Goal: Information Seeking & Learning: Learn about a topic

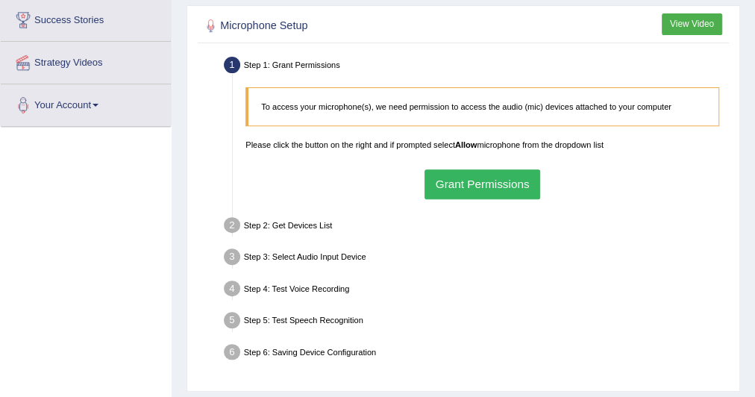
click at [484, 180] on button "Grant Permissions" at bounding box center [483, 183] width 116 height 29
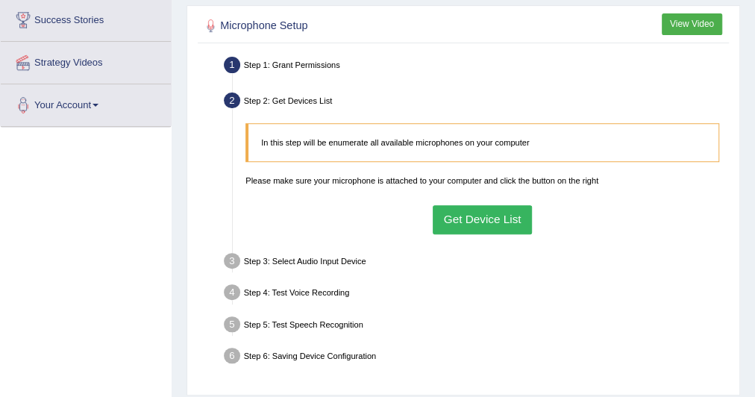
click at [486, 206] on button "Get Device List" at bounding box center [482, 219] width 99 height 29
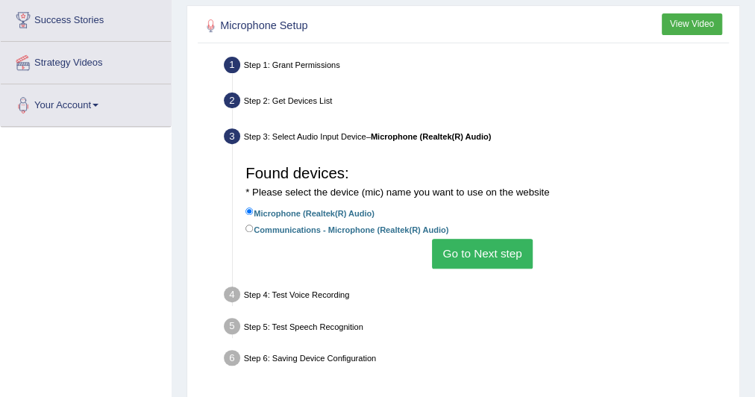
click at [506, 257] on button "Go to Next step" at bounding box center [482, 253] width 101 height 29
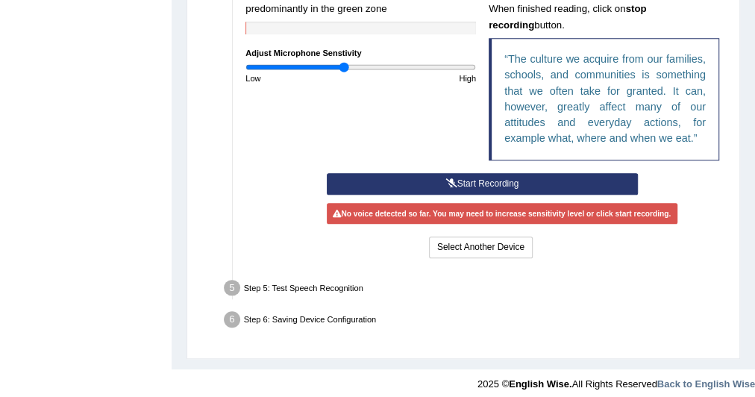
scroll to position [481, 0]
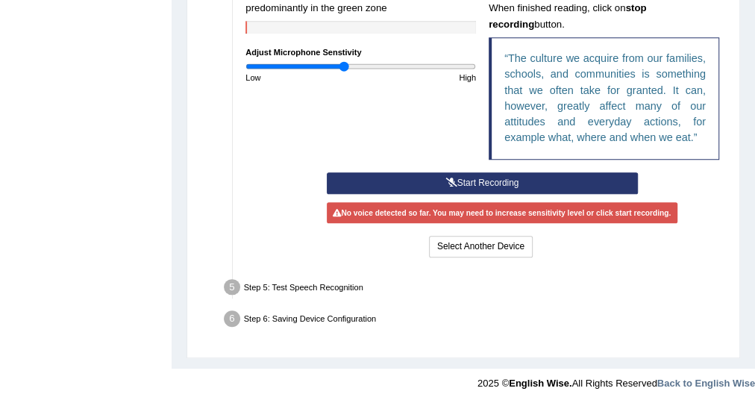
click at [464, 175] on button "Start Recording" at bounding box center [482, 183] width 311 height 22
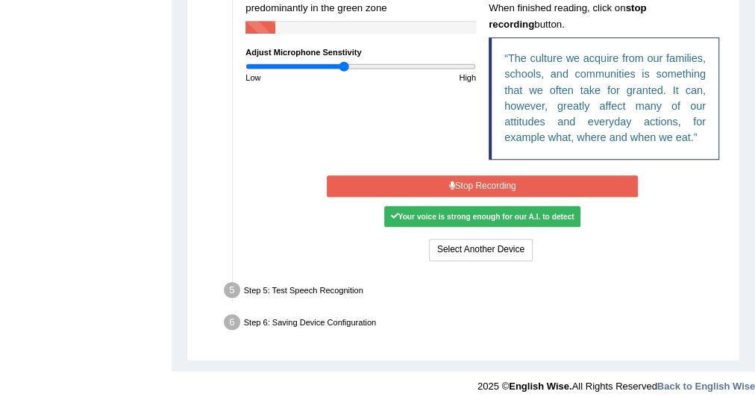
click at [464, 175] on button "Stop Recording" at bounding box center [482, 186] width 311 height 22
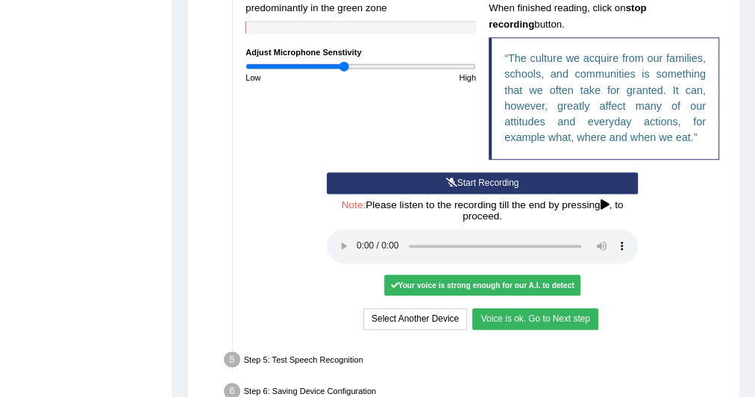
click at [504, 178] on button "Start Recording" at bounding box center [482, 183] width 311 height 22
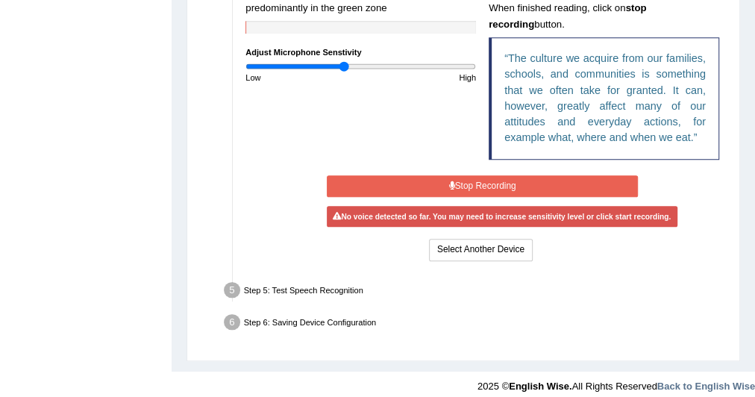
click at [494, 182] on button "Stop Recording" at bounding box center [482, 186] width 311 height 22
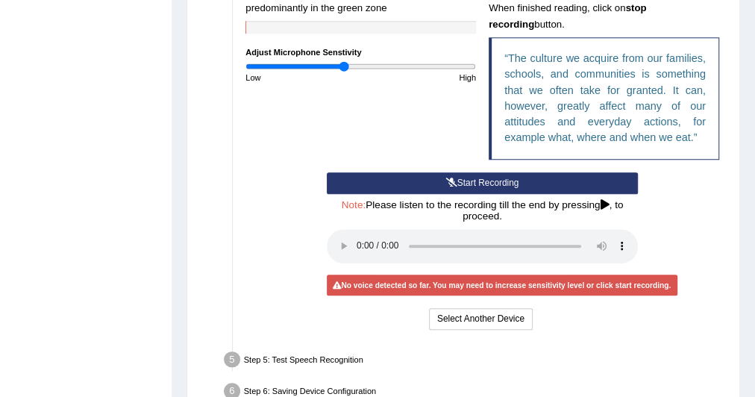
click at [520, 184] on button "Start Recording" at bounding box center [482, 183] width 311 height 22
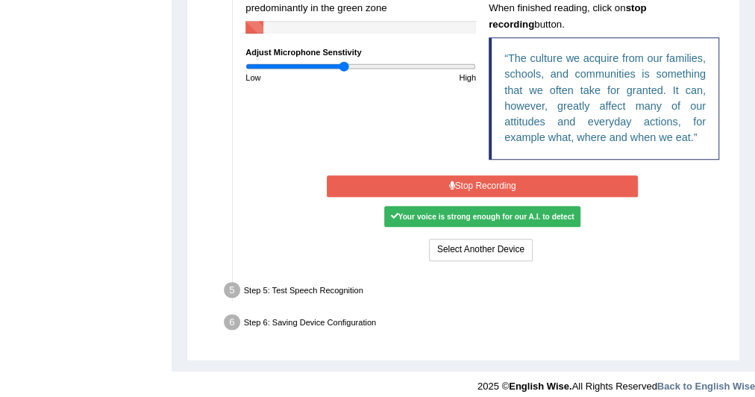
click at [609, 186] on button "Stop Recording" at bounding box center [482, 186] width 311 height 22
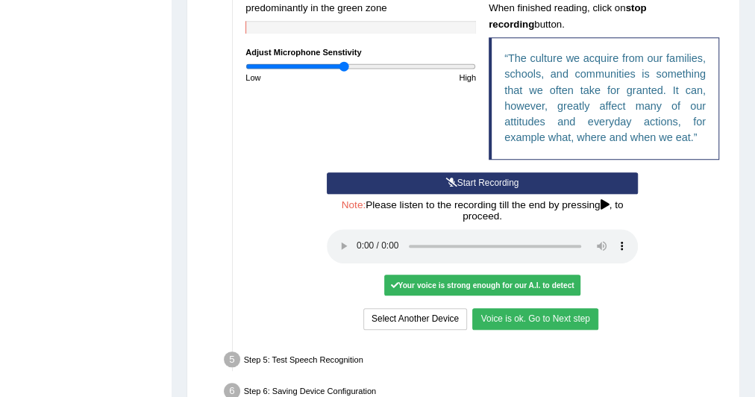
click at [532, 312] on button "Voice is ok. Go to Next step" at bounding box center [534, 319] width 125 height 22
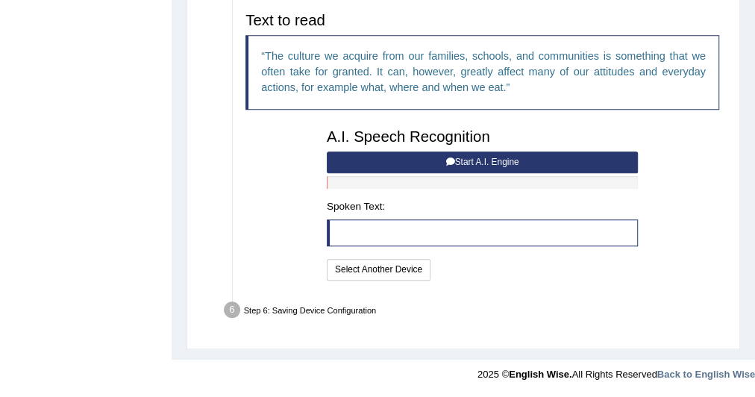
scroll to position [464, 0]
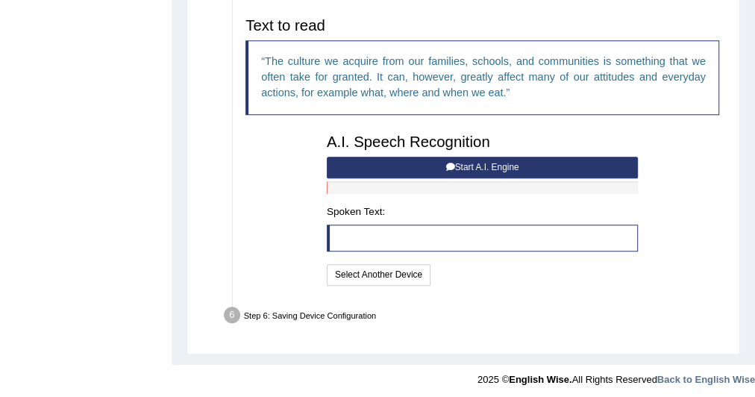
click at [515, 174] on button "Start A.I. Engine" at bounding box center [482, 168] width 311 height 22
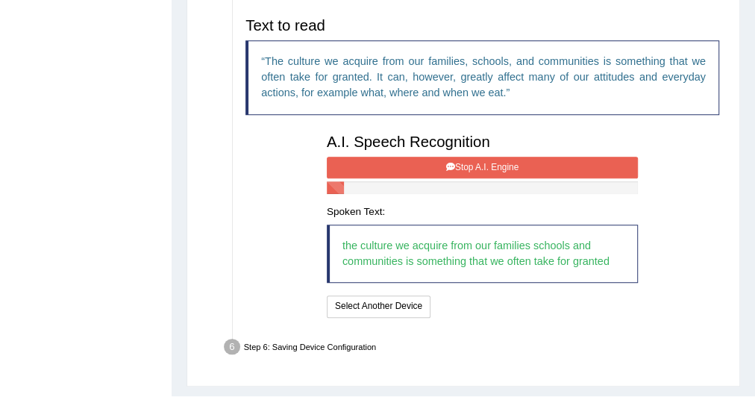
click at [575, 168] on button "Stop A.I. Engine" at bounding box center [482, 168] width 311 height 22
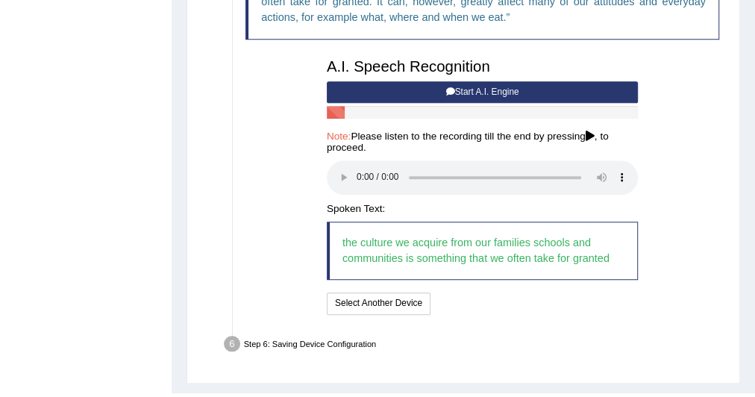
scroll to position [543, 0]
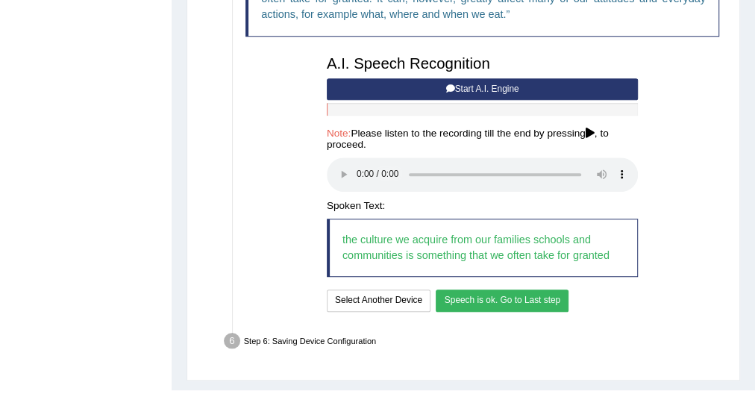
click at [533, 298] on button "Speech is ok. Go to Last step" at bounding box center [502, 301] width 133 height 22
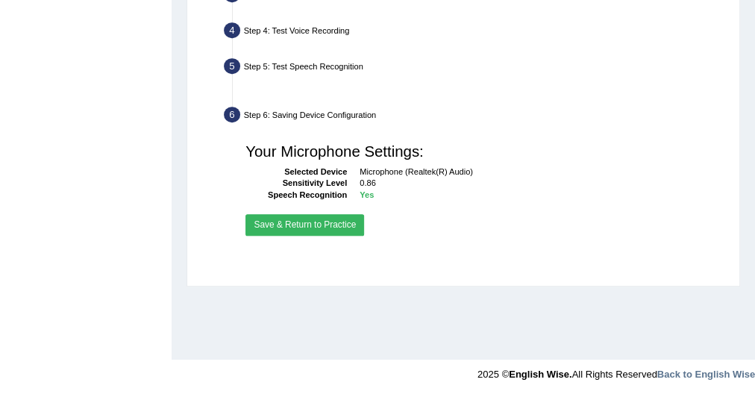
scroll to position [386, 0]
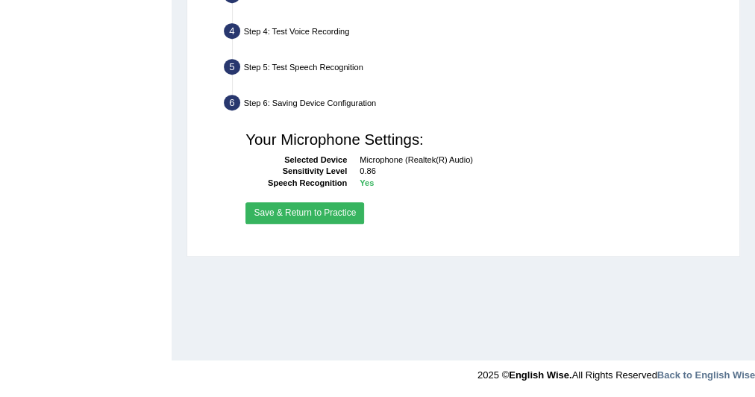
click at [337, 210] on button "Save & Return to Practice" at bounding box center [305, 213] width 119 height 22
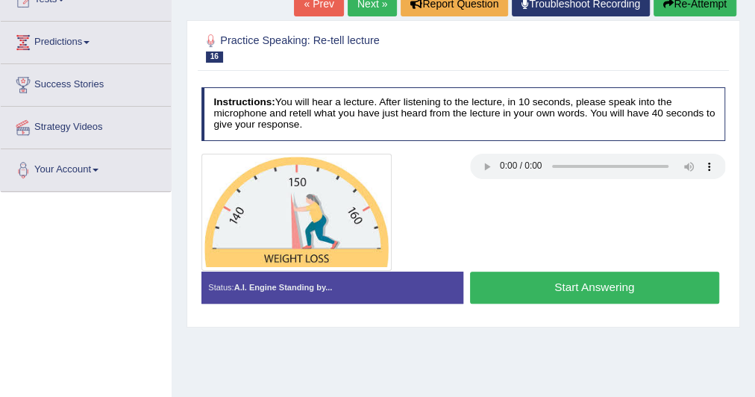
scroll to position [179, 0]
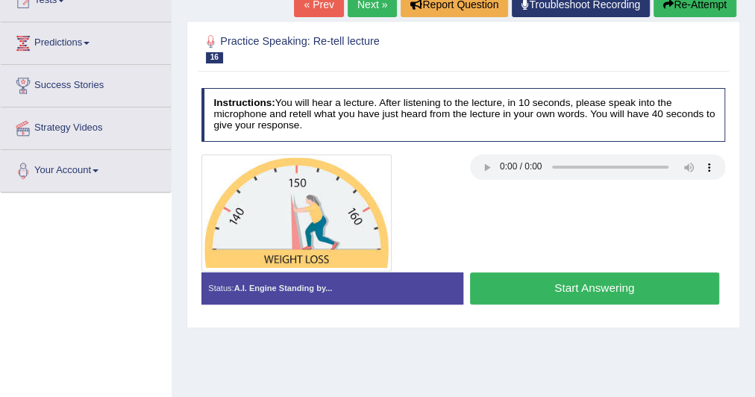
click at [525, 272] on button "Start Answering" at bounding box center [594, 288] width 249 height 32
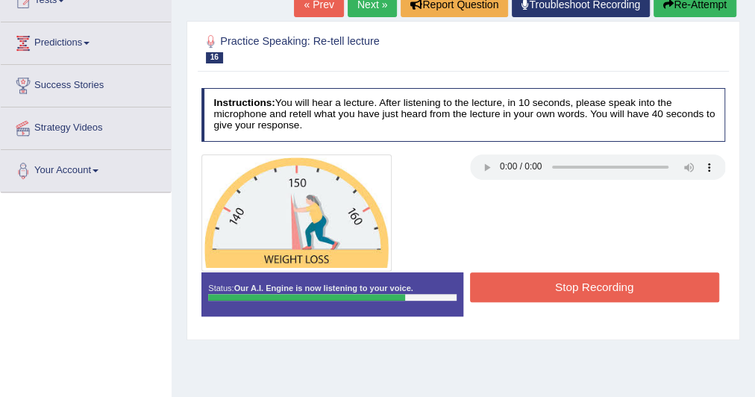
click at [583, 279] on button "Stop Recording" at bounding box center [594, 286] width 249 height 29
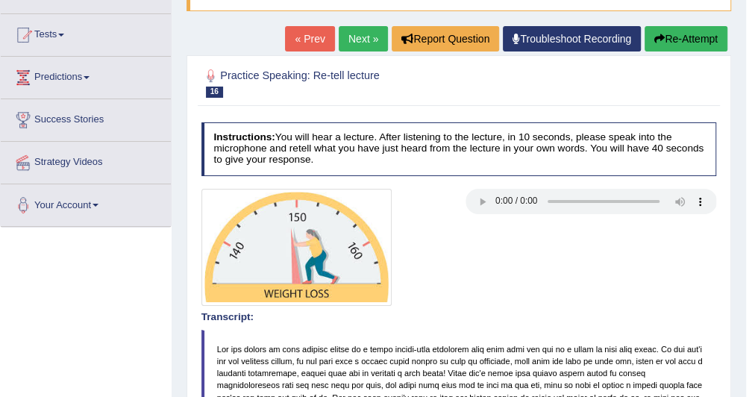
scroll to position [0, 0]
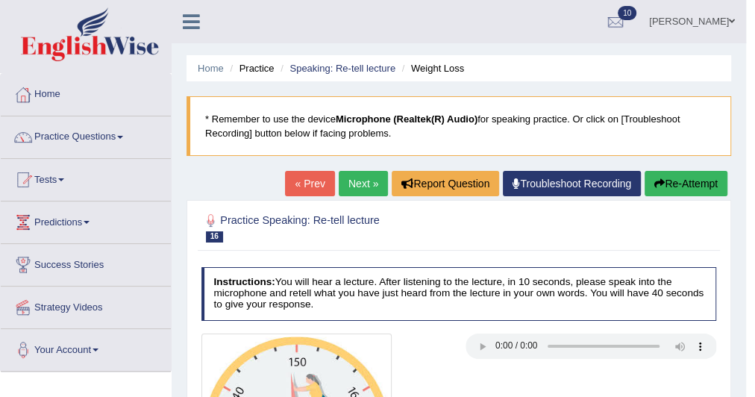
click at [363, 184] on link "Next »" at bounding box center [363, 183] width 49 height 25
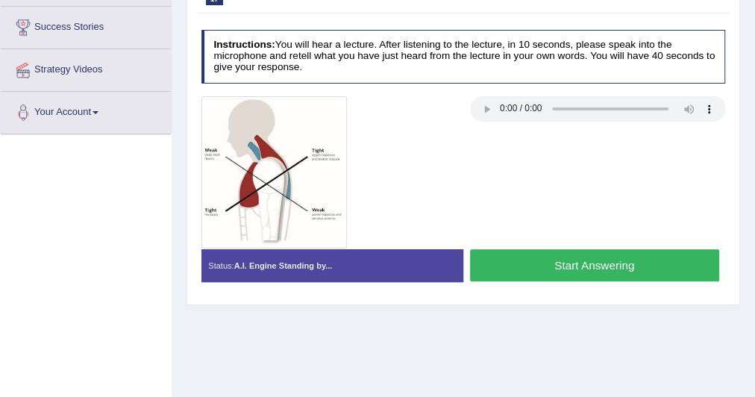
scroll to position [239, 0]
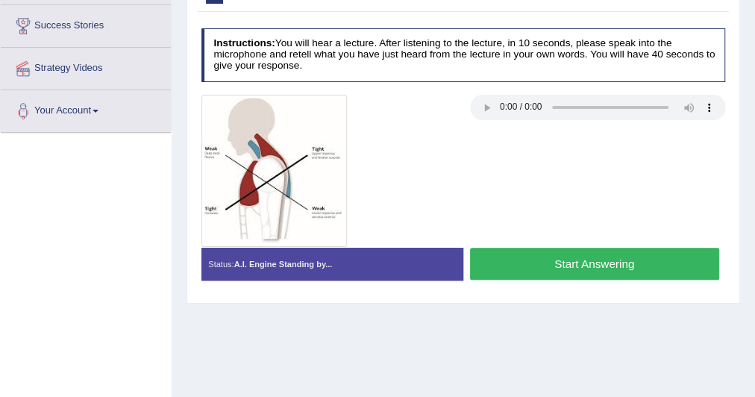
click at [551, 261] on button "Start Answering" at bounding box center [594, 264] width 249 height 32
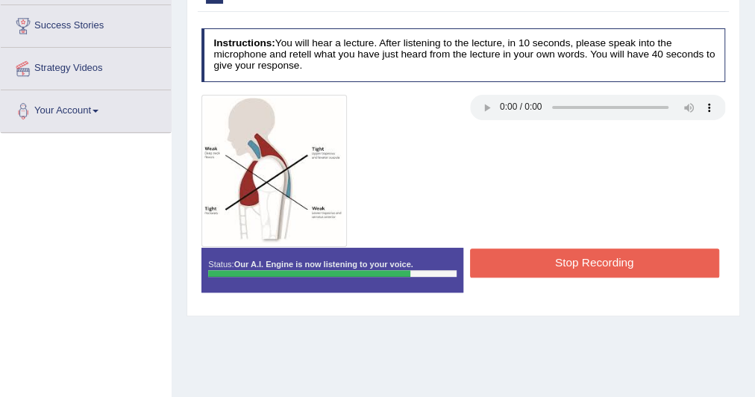
click at [571, 263] on button "Stop Recording" at bounding box center [594, 262] width 249 height 29
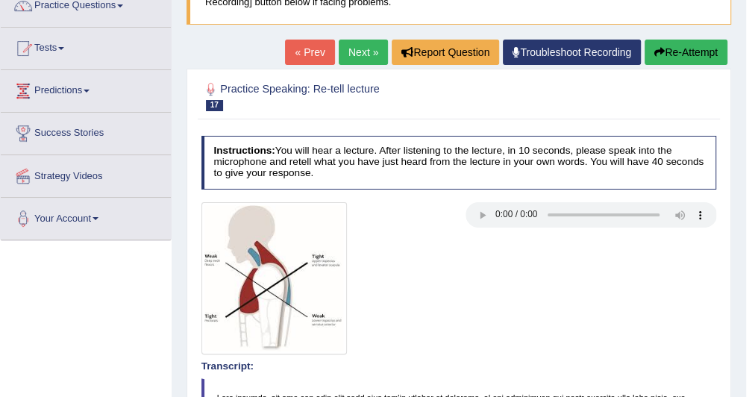
scroll to position [131, 0]
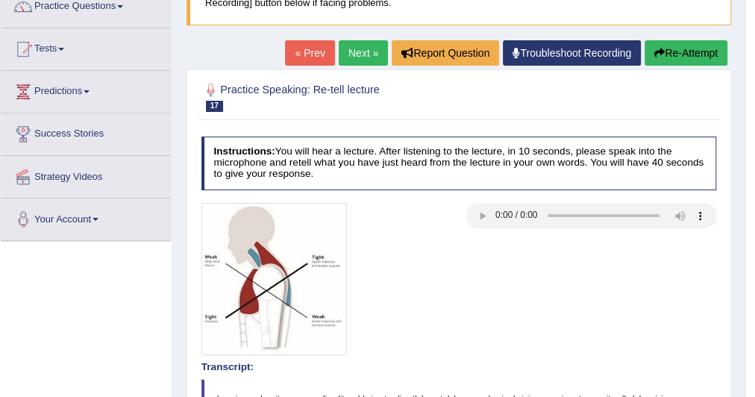
click at [361, 53] on link "Next »" at bounding box center [363, 52] width 49 height 25
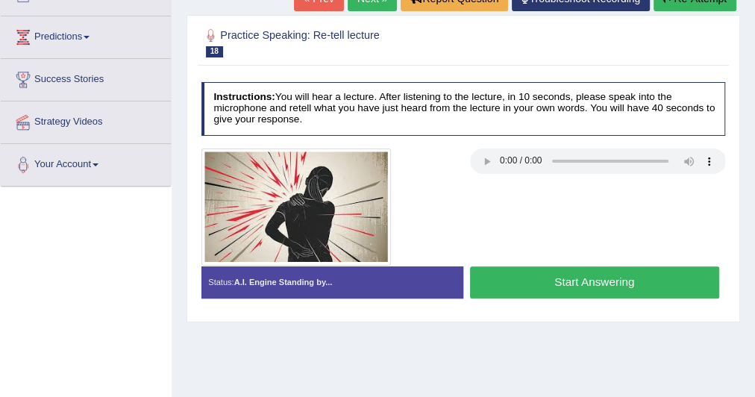
scroll to position [189, 0]
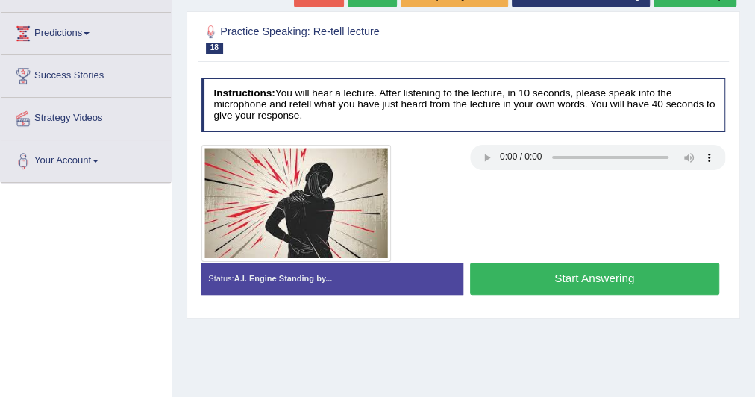
click at [623, 277] on button "Start Answering" at bounding box center [594, 279] width 249 height 32
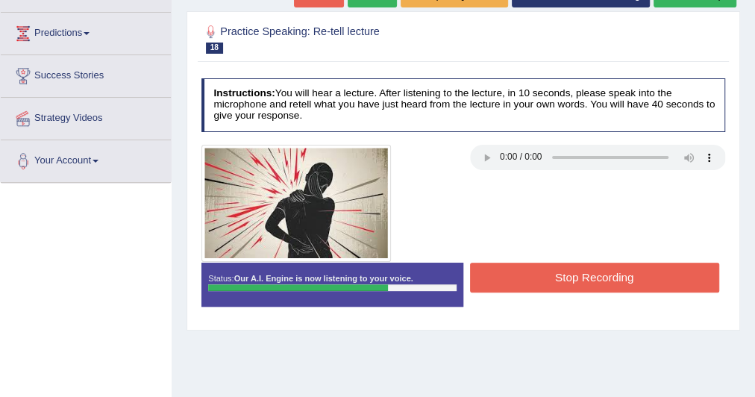
click at [640, 278] on button "Stop Recording" at bounding box center [594, 277] width 249 height 29
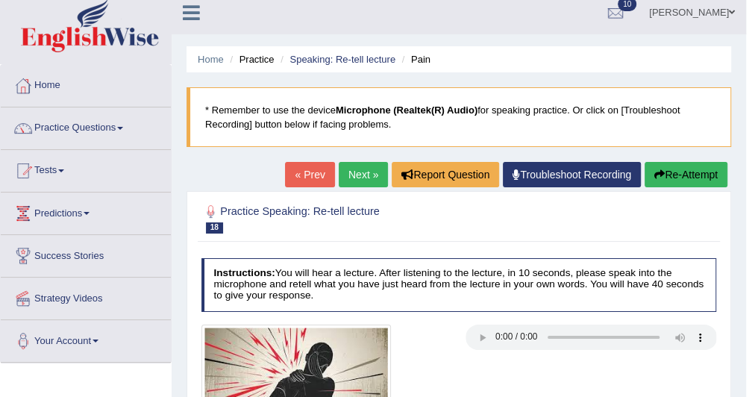
scroll to position [0, 0]
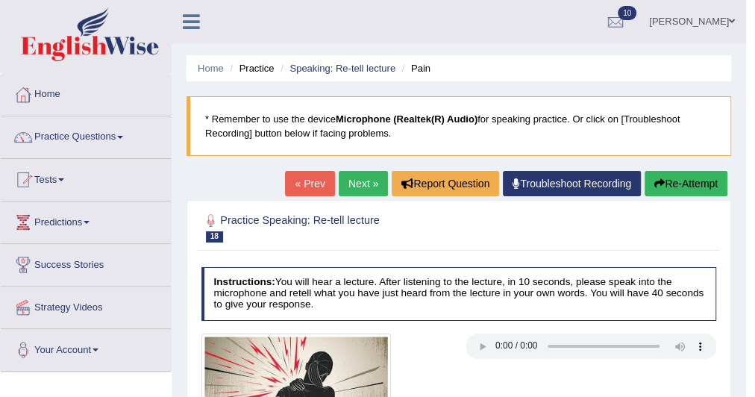
click at [354, 171] on link "Next »" at bounding box center [363, 183] width 49 height 25
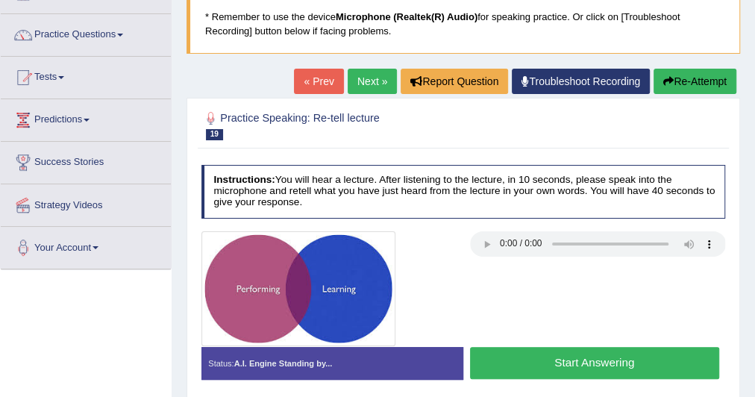
scroll to position [107, 0]
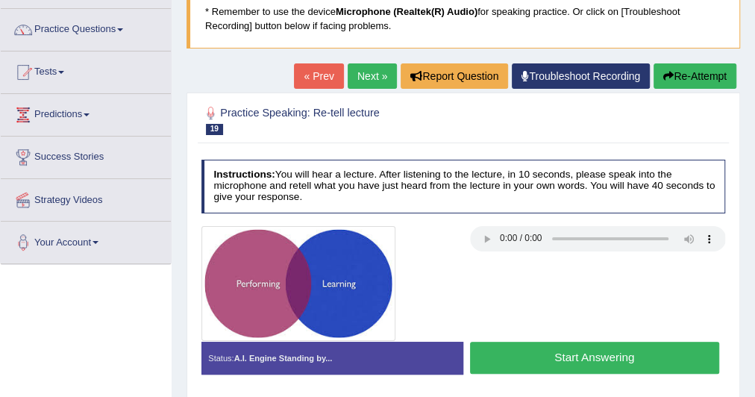
click at [516, 351] on button "Start Answering" at bounding box center [594, 358] width 249 height 32
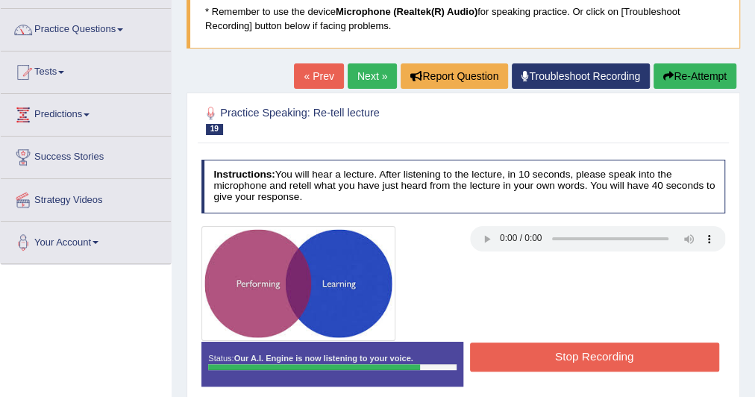
click at [625, 373] on div "Status: Our A.I. Engine is now listening to your voice. Start Answering Stop Re…" at bounding box center [463, 370] width 525 height 57
click at [607, 351] on button "Stop Recording" at bounding box center [594, 357] width 249 height 29
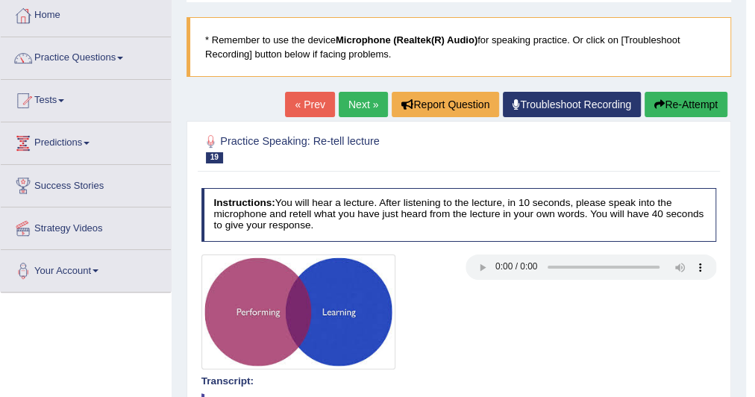
scroll to position [68, 0]
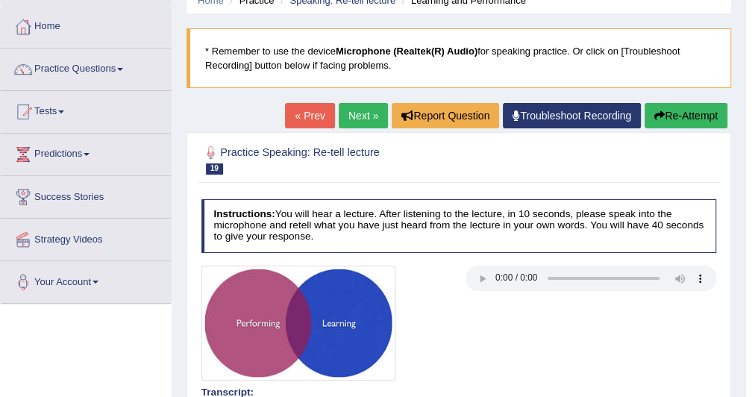
click at [356, 120] on link "Next »" at bounding box center [363, 115] width 49 height 25
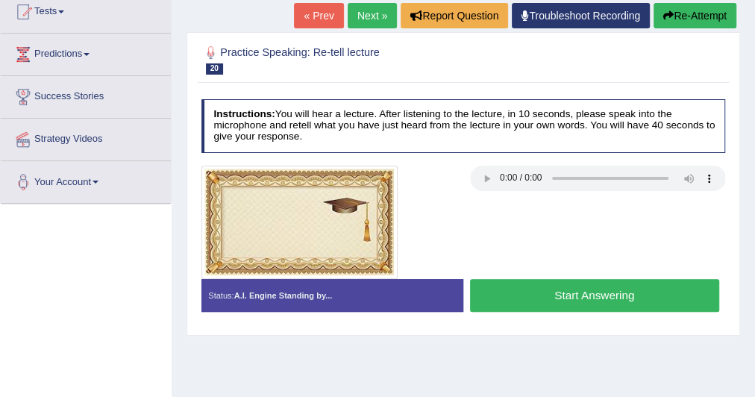
scroll to position [163, 0]
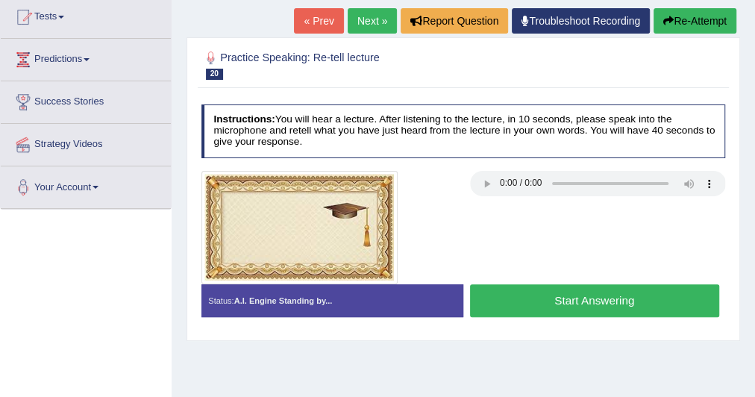
click at [551, 301] on button "Start Answering" at bounding box center [594, 300] width 249 height 32
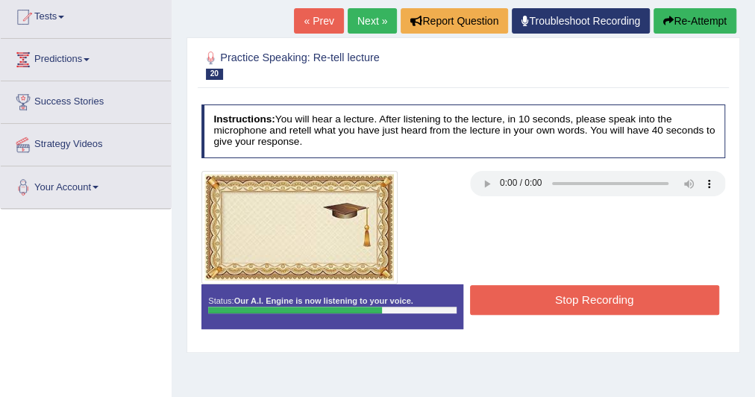
click at [551, 301] on button "Stop Recording" at bounding box center [594, 299] width 249 height 29
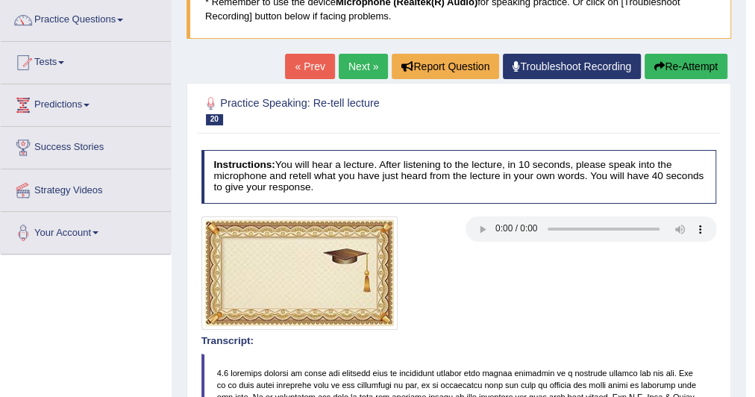
scroll to position [0, 0]
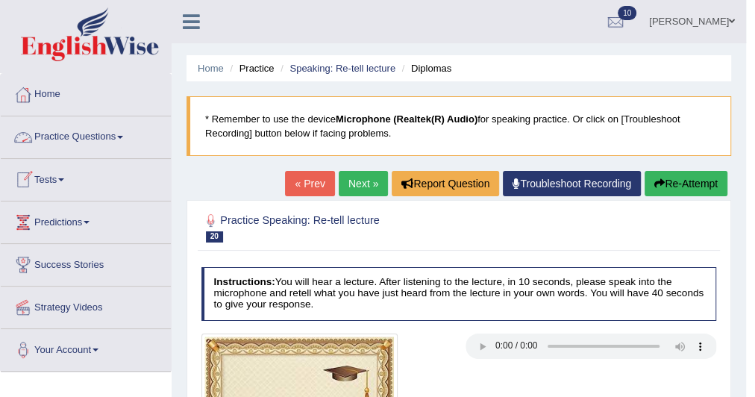
click at [122, 136] on link "Practice Questions" at bounding box center [86, 134] width 170 height 37
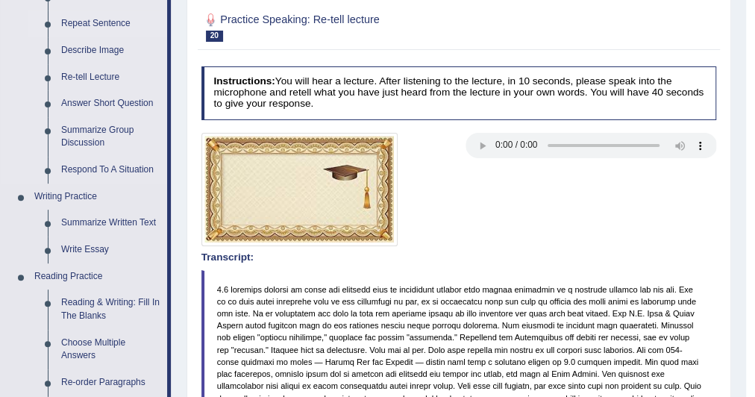
scroll to position [198, 0]
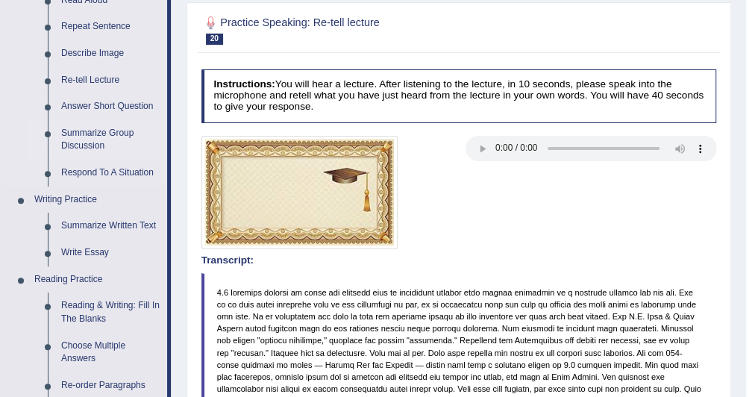
click at [110, 126] on link "Summarize Group Discussion" at bounding box center [110, 140] width 113 height 40
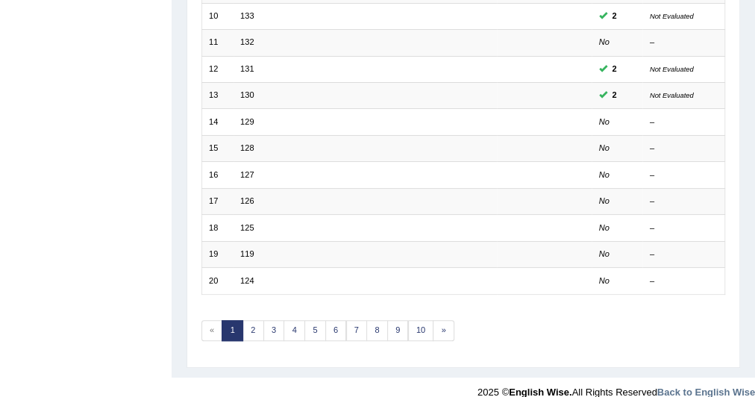
scroll to position [448, 0]
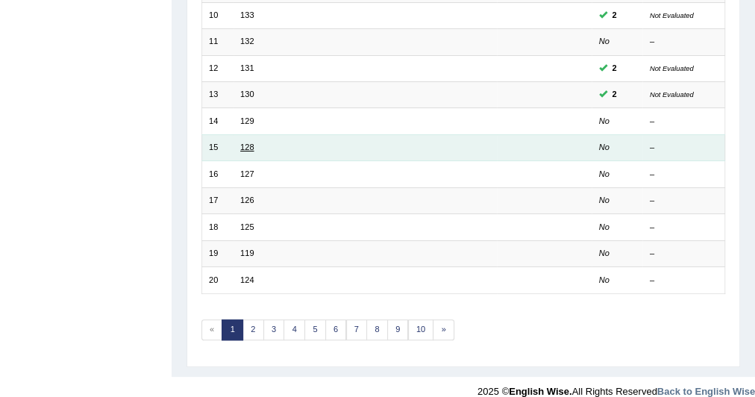
click at [246, 143] on link "128" at bounding box center [246, 147] width 13 height 9
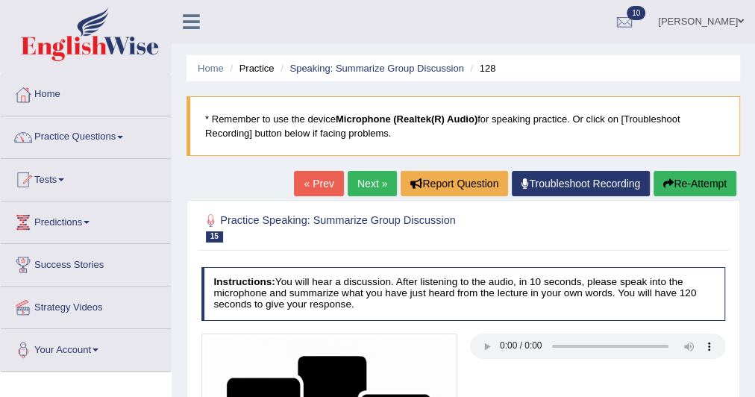
click at [373, 179] on link "Next »" at bounding box center [372, 183] width 49 height 25
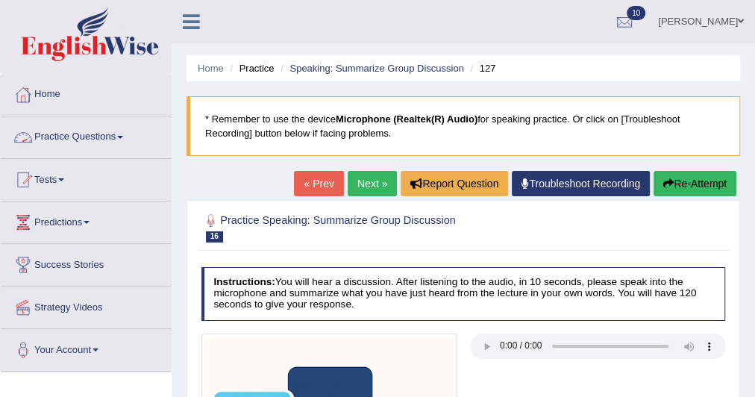
click at [131, 133] on link "Practice Questions" at bounding box center [86, 134] width 170 height 37
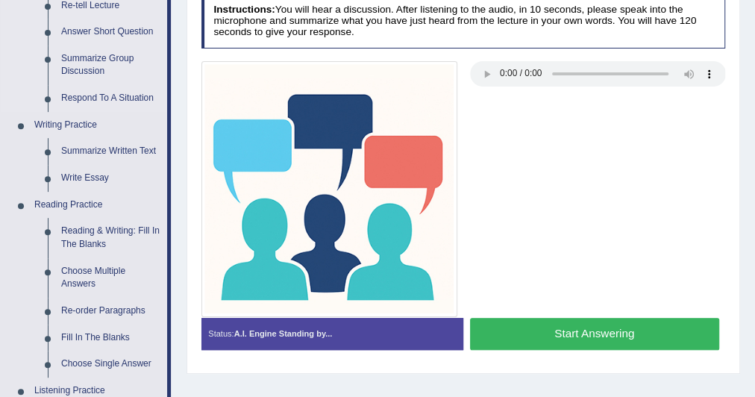
scroll to position [287, 0]
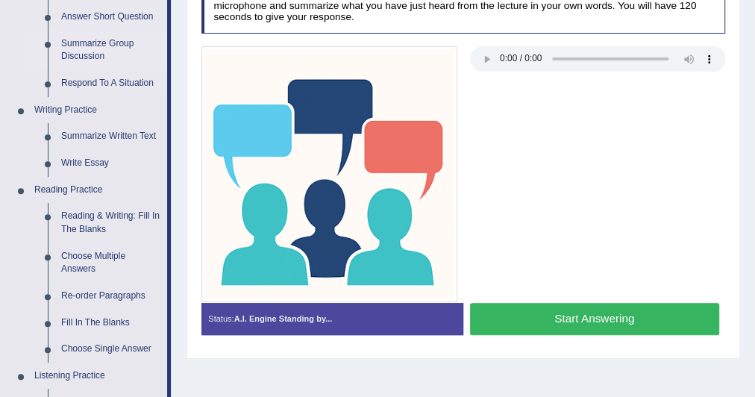
click at [84, 40] on link "Summarize Group Discussion" at bounding box center [110, 51] width 113 height 40
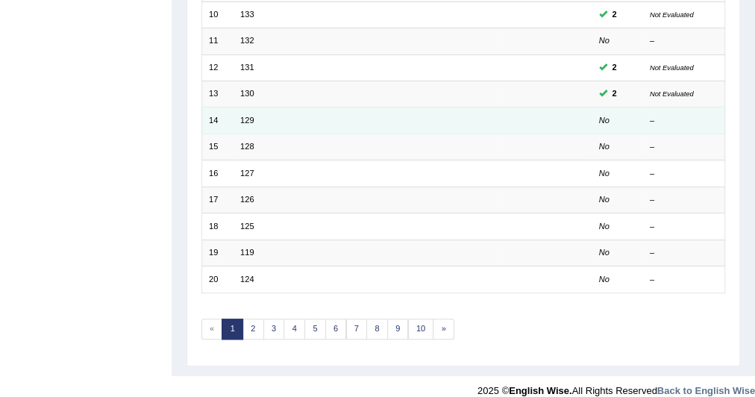
scroll to position [448, 0]
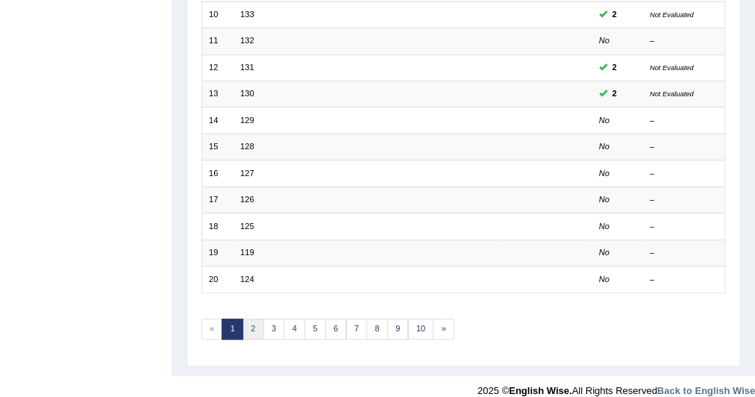
click at [249, 321] on link "2" at bounding box center [254, 329] width 22 height 21
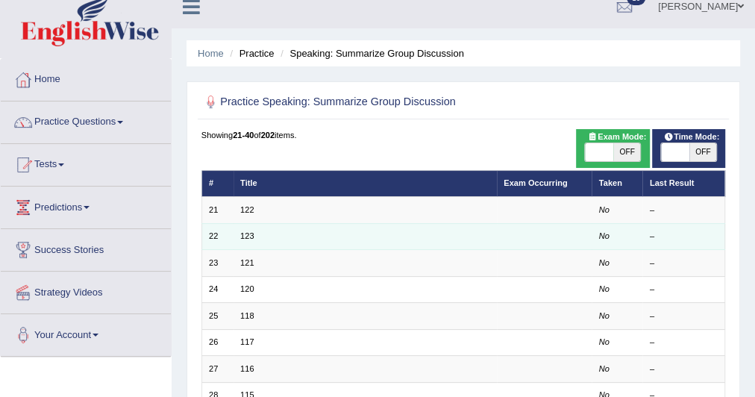
scroll to position [15, 0]
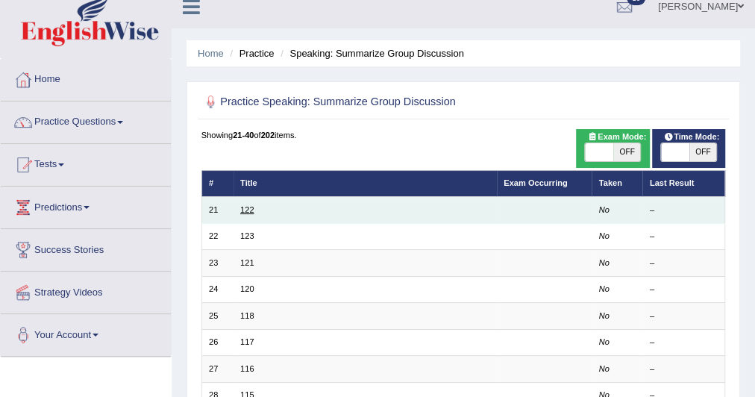
click at [245, 210] on link "122" at bounding box center [246, 209] width 13 height 9
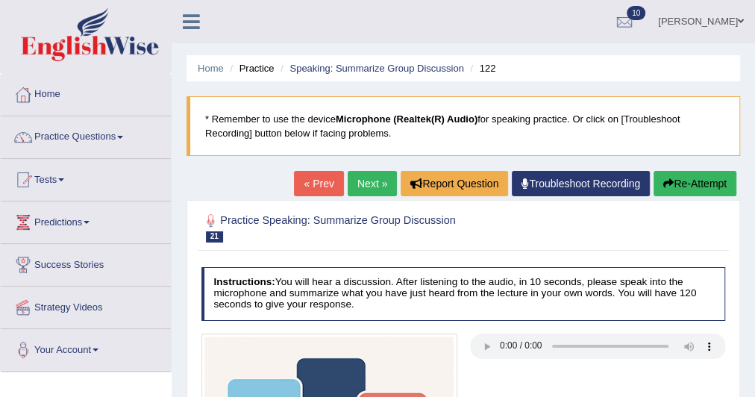
click at [351, 189] on link "Next »" at bounding box center [372, 183] width 49 height 25
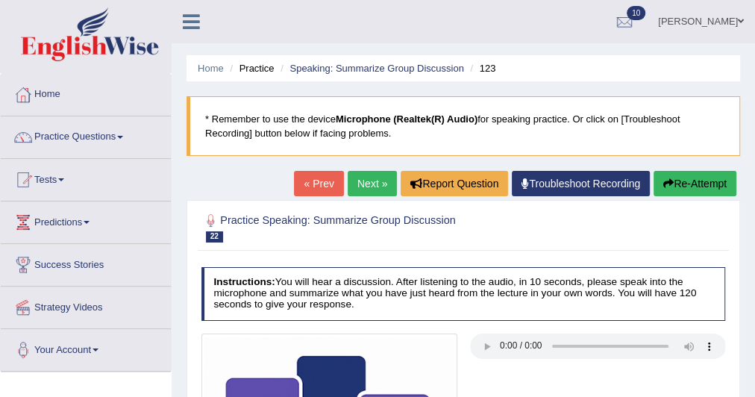
click at [319, 184] on link "« Prev" at bounding box center [318, 183] width 49 height 25
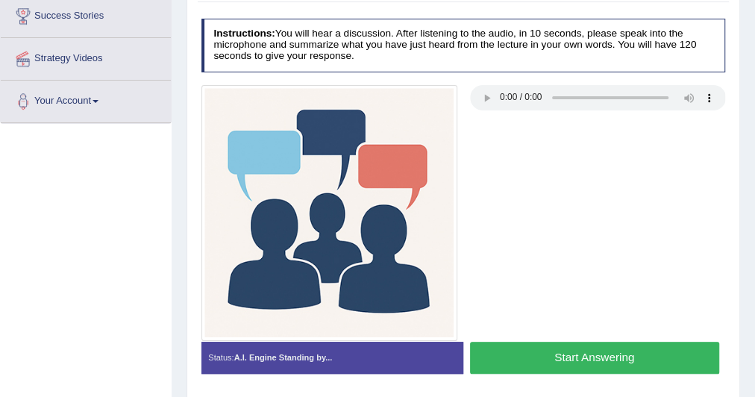
scroll to position [251, 0]
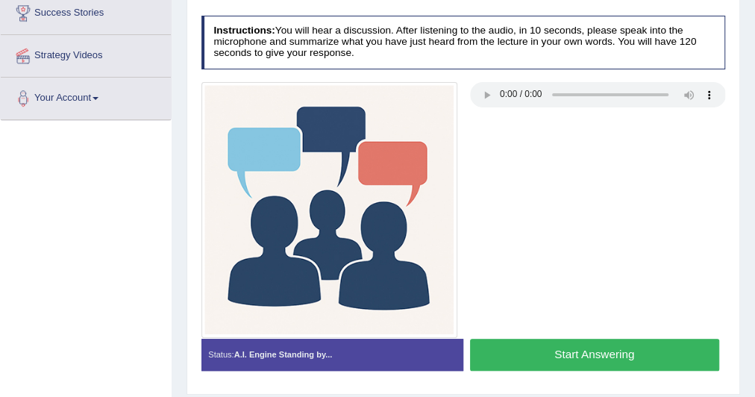
click at [587, 358] on button "Start Answering" at bounding box center [594, 355] width 249 height 32
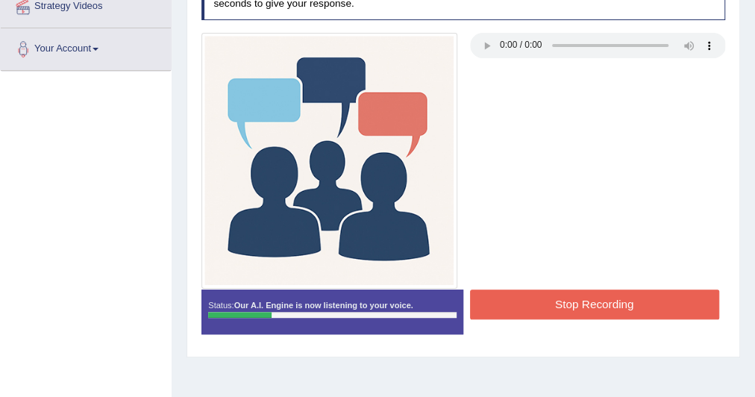
scroll to position [301, 0]
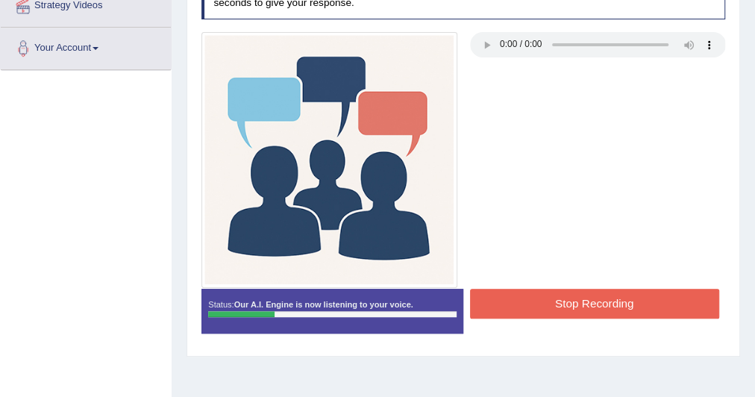
click at [574, 304] on button "Stop Recording" at bounding box center [594, 303] width 249 height 29
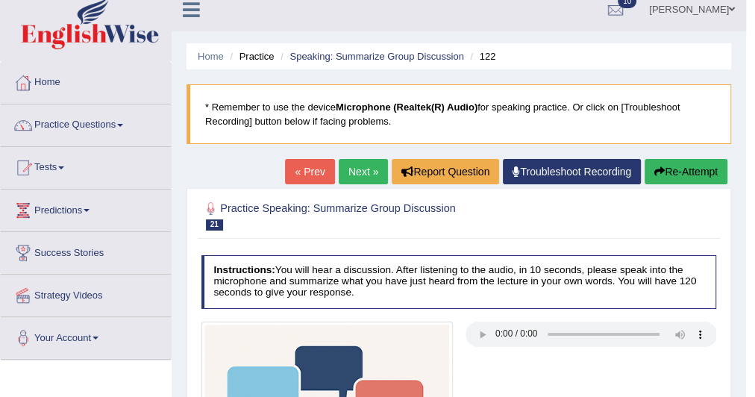
scroll to position [0, 0]
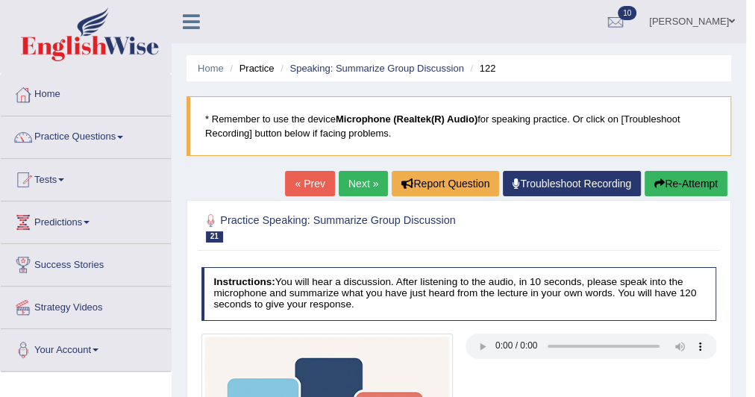
click at [365, 175] on link "Next »" at bounding box center [363, 183] width 49 height 25
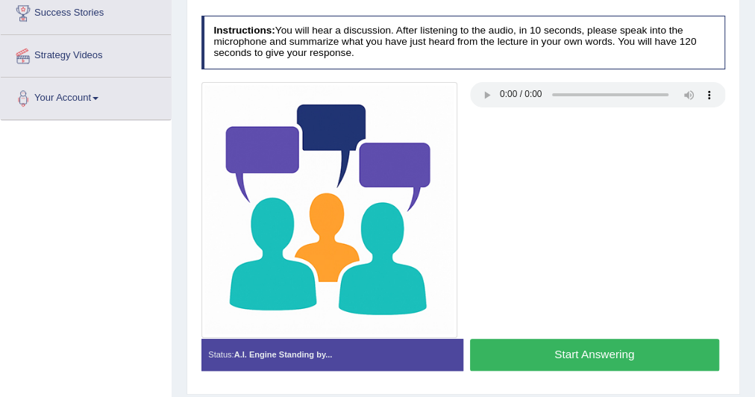
scroll to position [251, 0]
click at [570, 351] on button "Start Answering" at bounding box center [594, 355] width 249 height 32
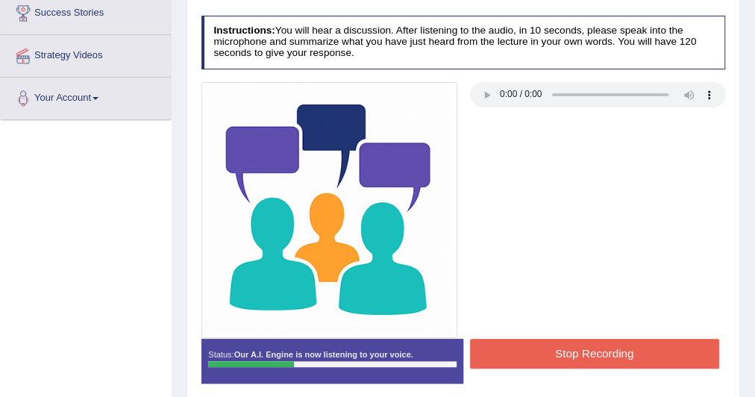
click at [586, 347] on button "Stop Recording" at bounding box center [594, 353] width 249 height 29
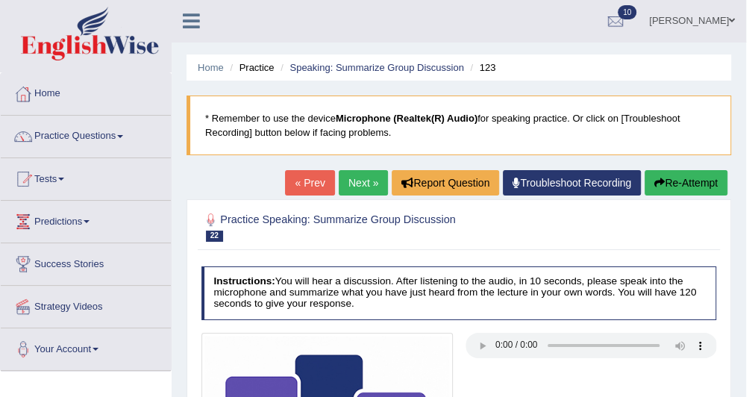
scroll to position [0, 0]
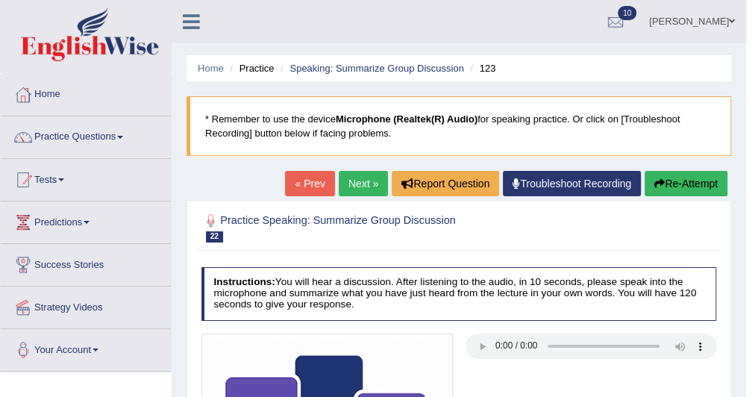
click at [366, 178] on link "Next »" at bounding box center [363, 183] width 49 height 25
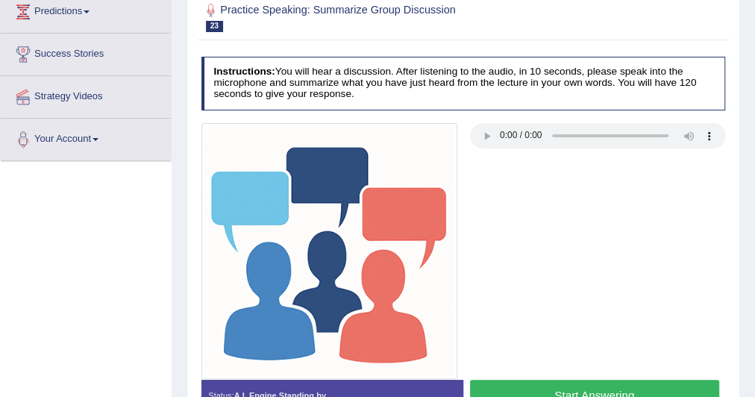
scroll to position [211, 0]
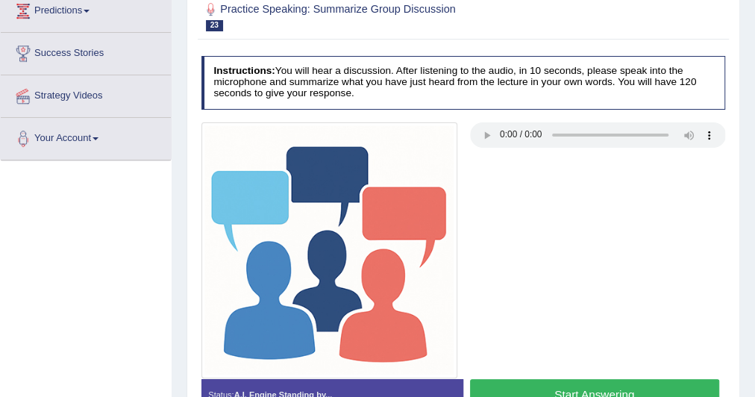
click at [572, 149] on div at bounding box center [463, 250] width 537 height 256
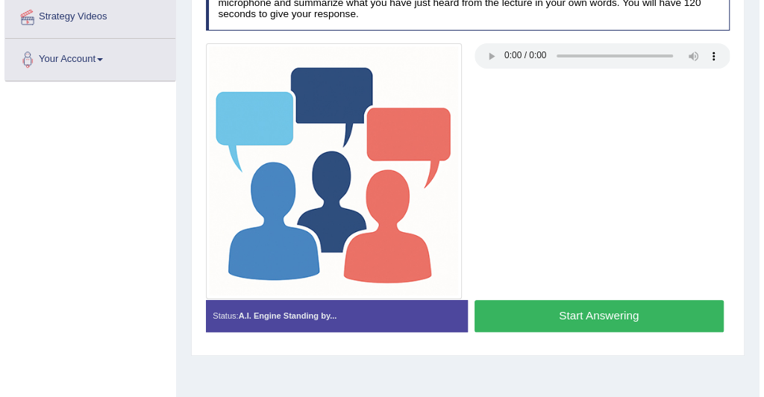
scroll to position [291, 0]
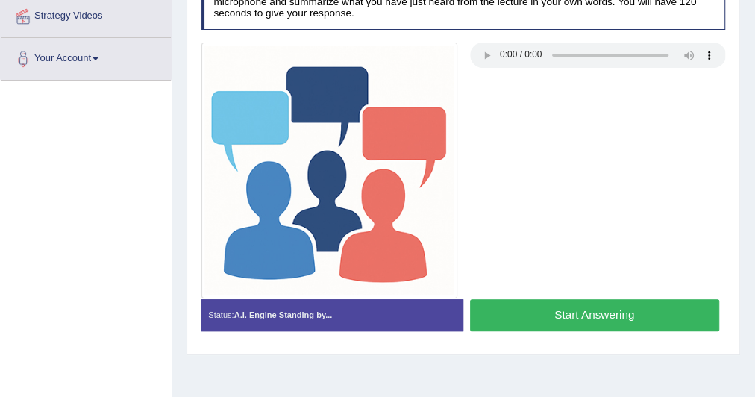
click at [530, 310] on button "Start Answering" at bounding box center [594, 315] width 249 height 32
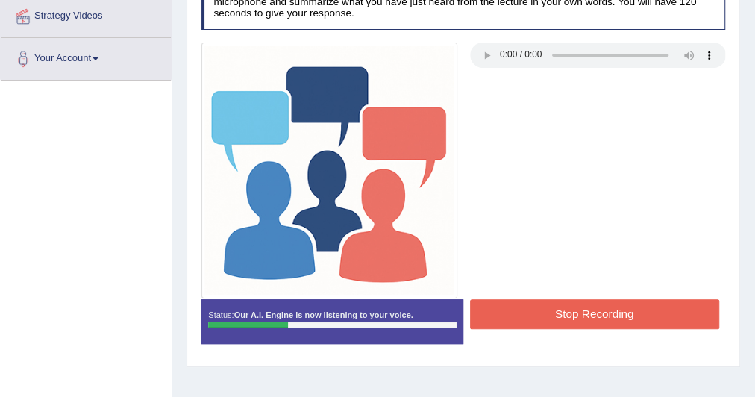
click at [641, 313] on button "Stop Recording" at bounding box center [594, 313] width 249 height 29
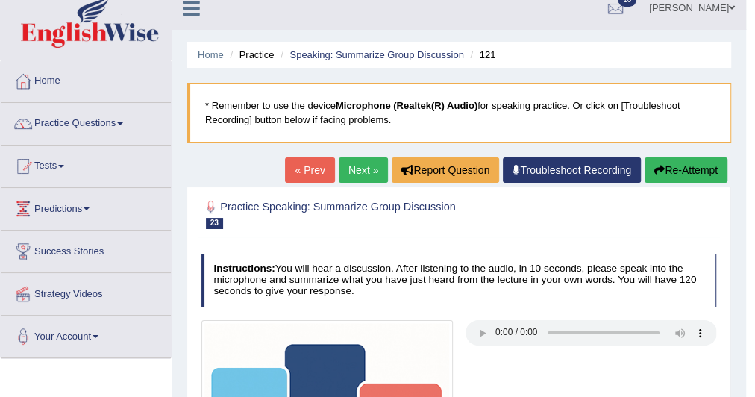
scroll to position [0, 0]
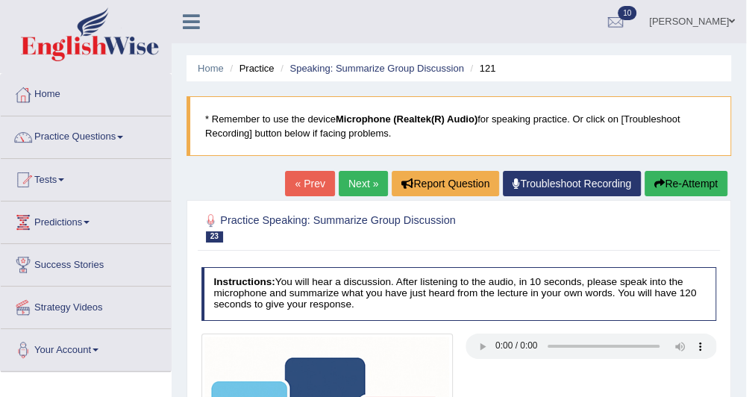
click at [372, 178] on link "Next »" at bounding box center [363, 183] width 49 height 25
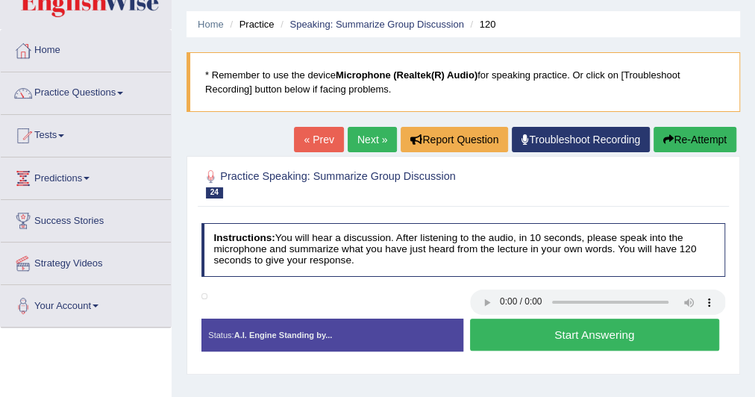
scroll to position [47, 0]
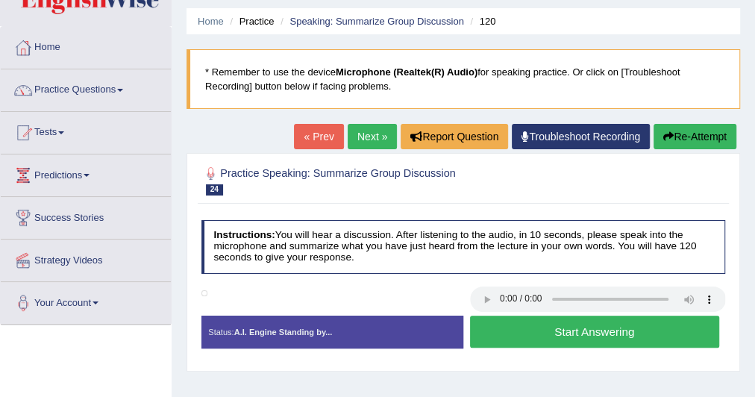
click at [529, 334] on button "Start Answering" at bounding box center [594, 332] width 249 height 32
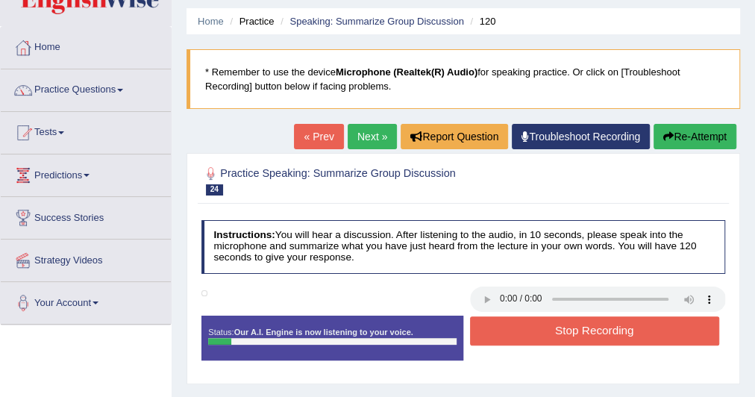
click at [525, 324] on button "Stop Recording" at bounding box center [594, 330] width 249 height 29
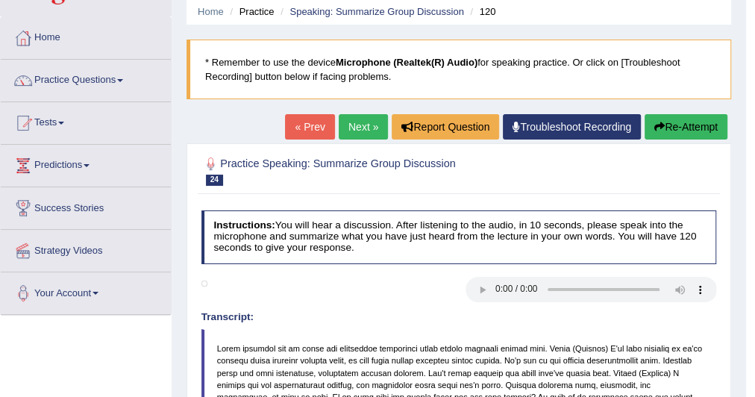
scroll to position [0, 0]
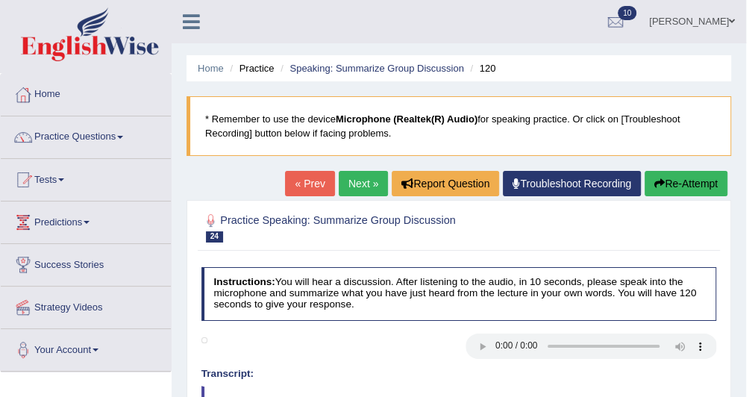
click at [661, 179] on icon "button" at bounding box center [659, 183] width 10 height 10
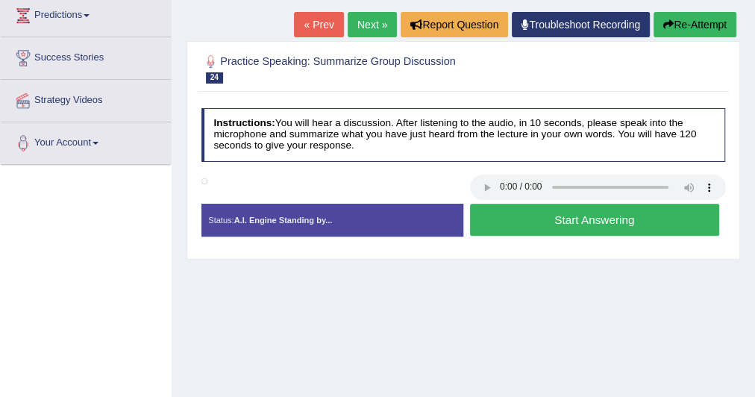
scroll to position [207, 0]
click at [534, 222] on button "Start Answering" at bounding box center [594, 220] width 249 height 32
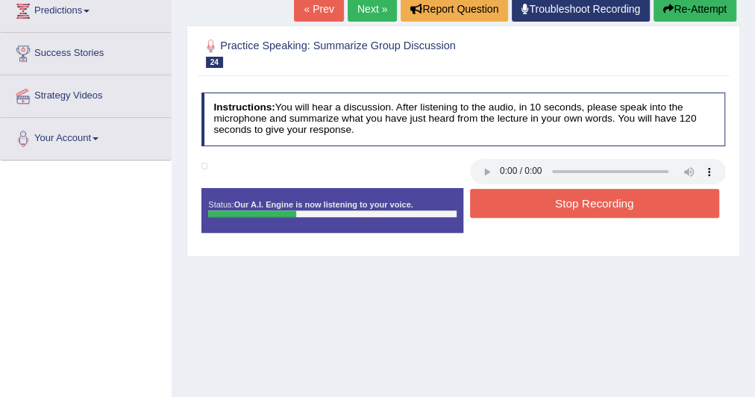
scroll to position [217, 0]
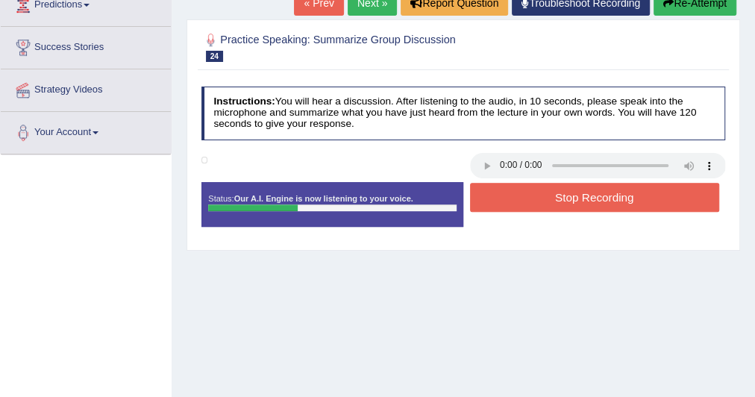
click at [642, 194] on button "Stop Recording" at bounding box center [594, 197] width 249 height 29
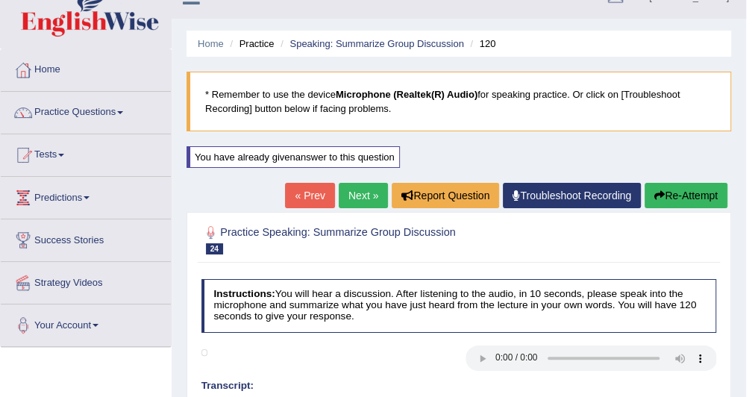
scroll to position [0, 0]
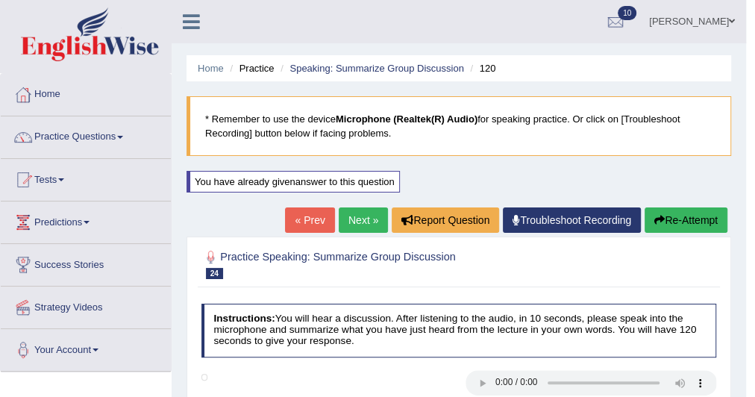
click at [366, 212] on link "Next »" at bounding box center [363, 219] width 49 height 25
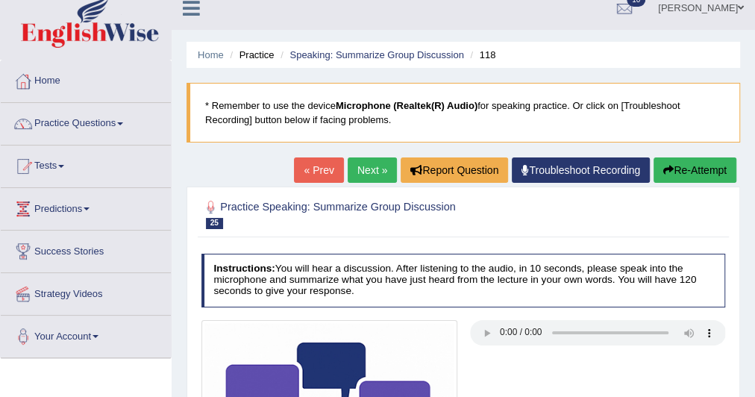
scroll to position [13, 0]
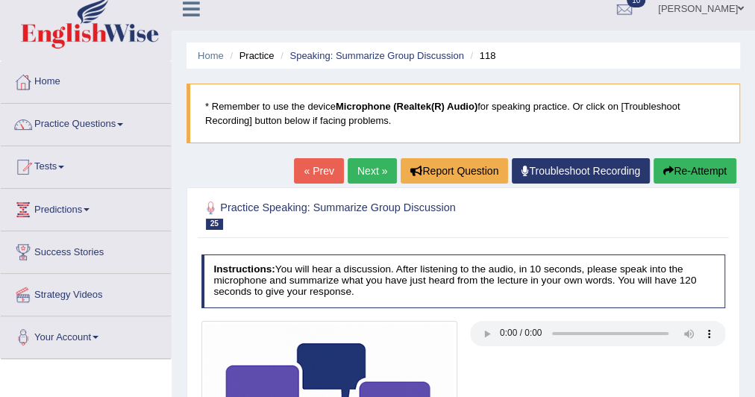
click at [369, 175] on link "Next »" at bounding box center [372, 170] width 49 height 25
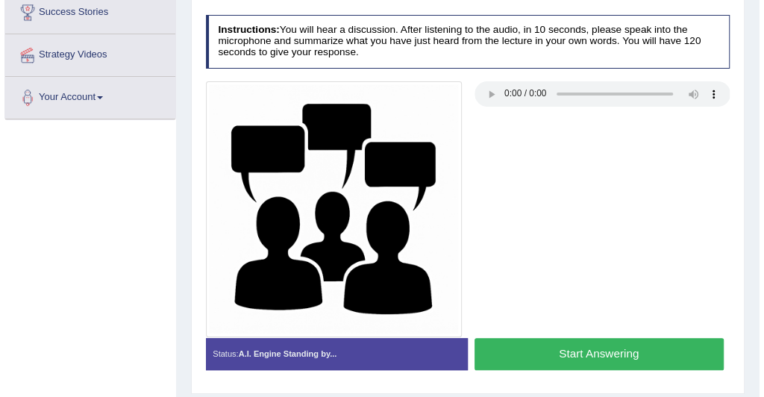
scroll to position [253, 0]
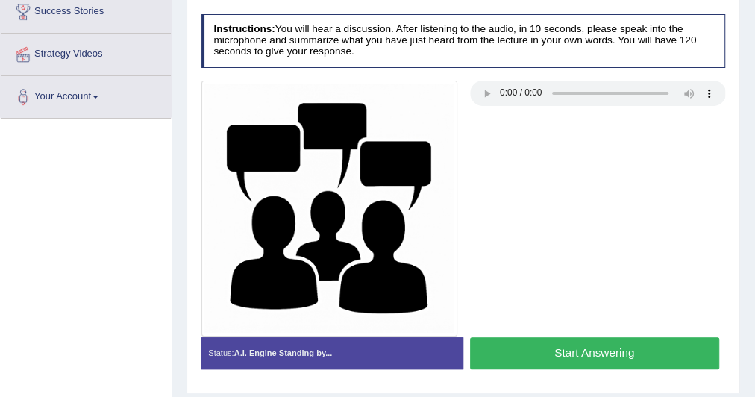
click at [554, 346] on button "Start Answering" at bounding box center [594, 353] width 249 height 32
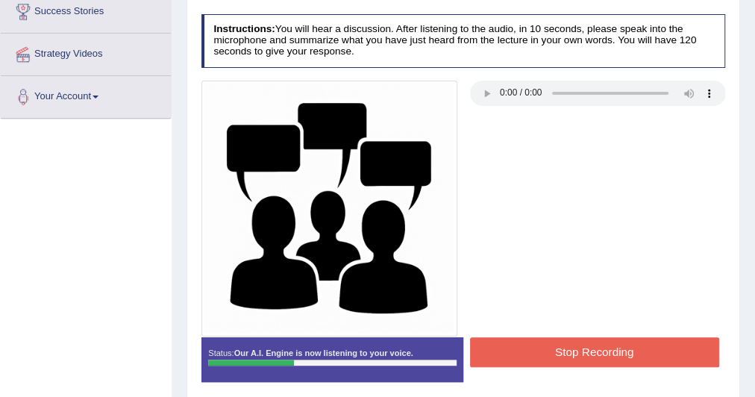
click at [581, 344] on button "Stop Recording" at bounding box center [594, 351] width 249 height 29
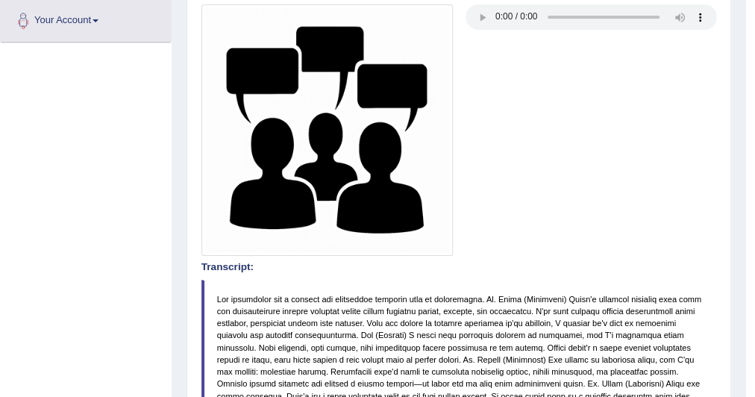
scroll to position [0, 0]
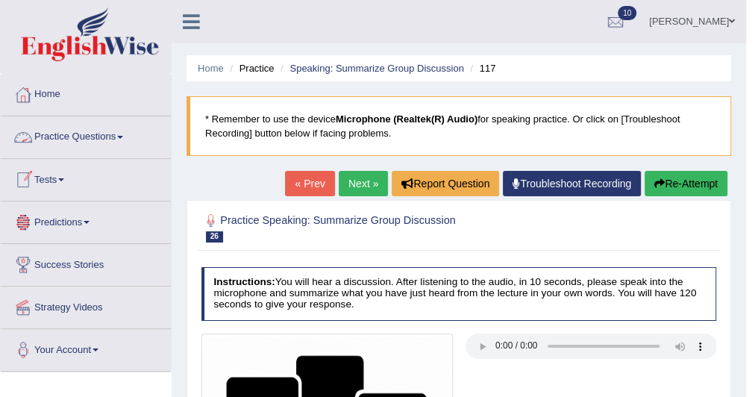
click at [122, 141] on link "Practice Questions" at bounding box center [86, 134] width 170 height 37
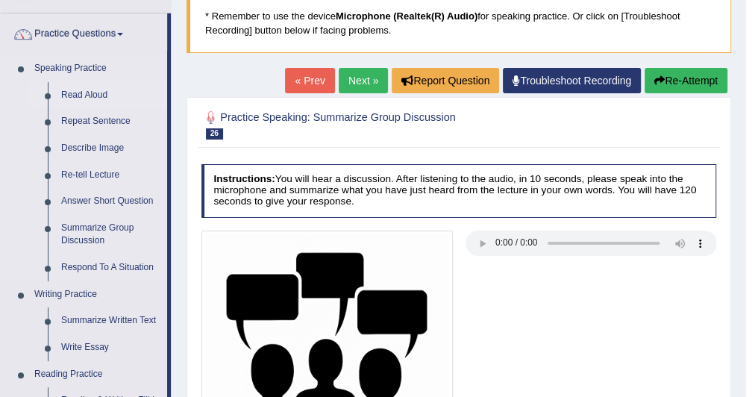
scroll to position [108, 0]
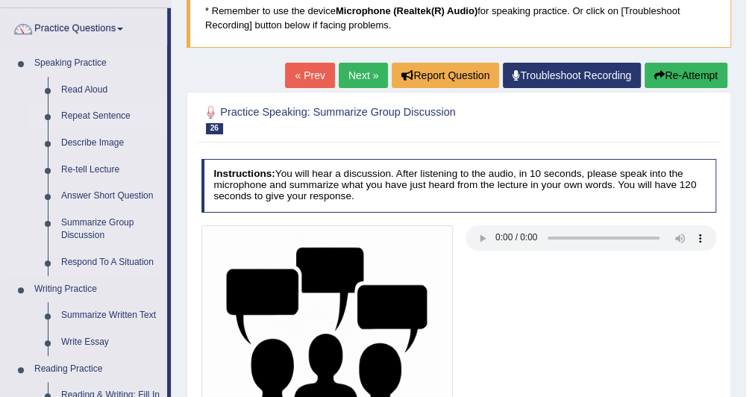
click at [105, 107] on link "Repeat Sentence" at bounding box center [110, 116] width 113 height 27
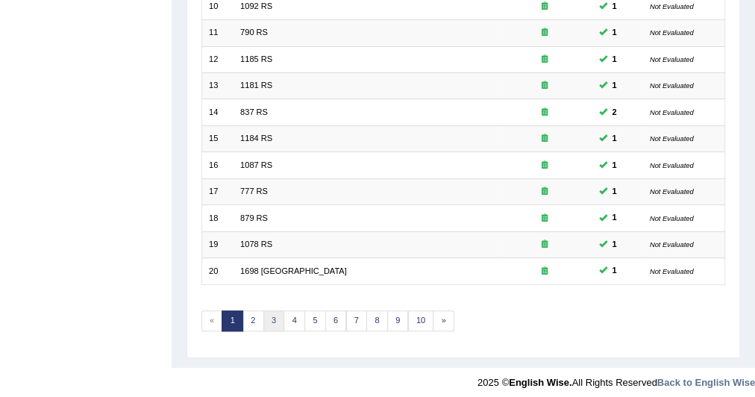
click at [271, 310] on link "3" at bounding box center [274, 320] width 22 height 21
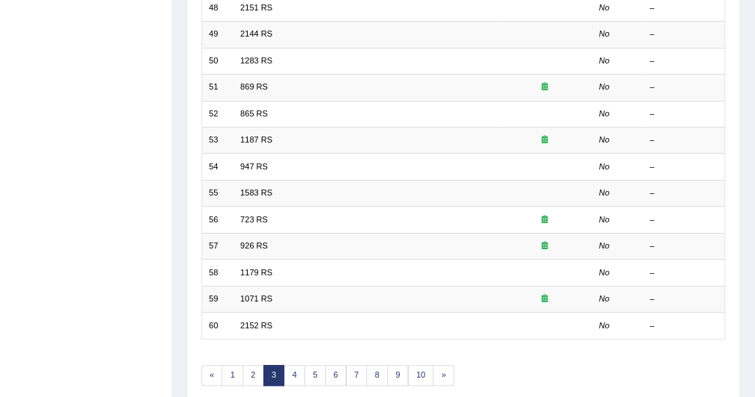
scroll to position [418, 0]
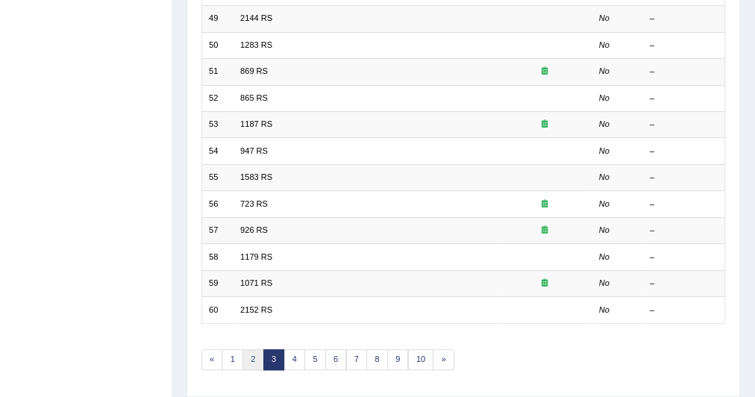
click at [247, 362] on link "2" at bounding box center [254, 359] width 22 height 21
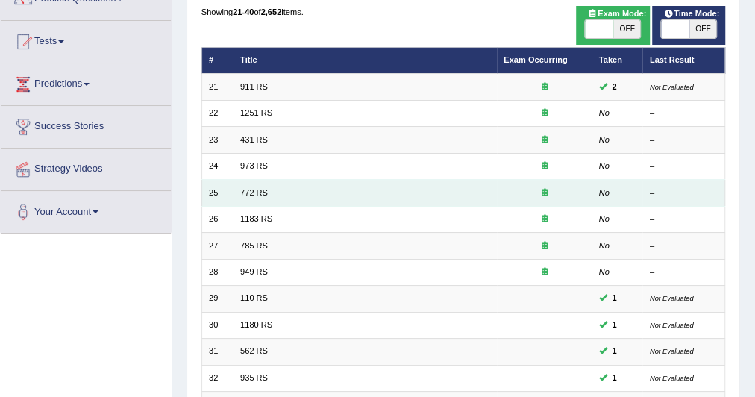
scroll to position [125, 0]
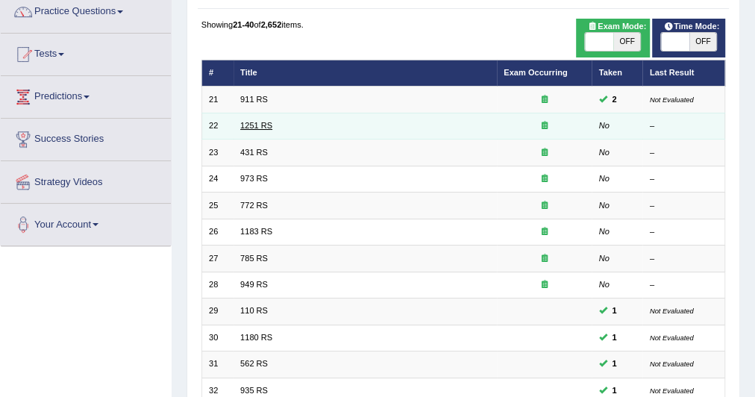
click at [251, 121] on link "1251 RS" at bounding box center [256, 125] width 32 height 9
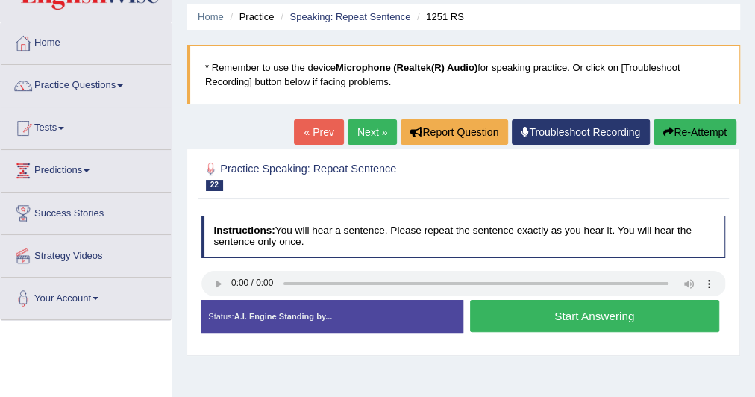
scroll to position [56, 0]
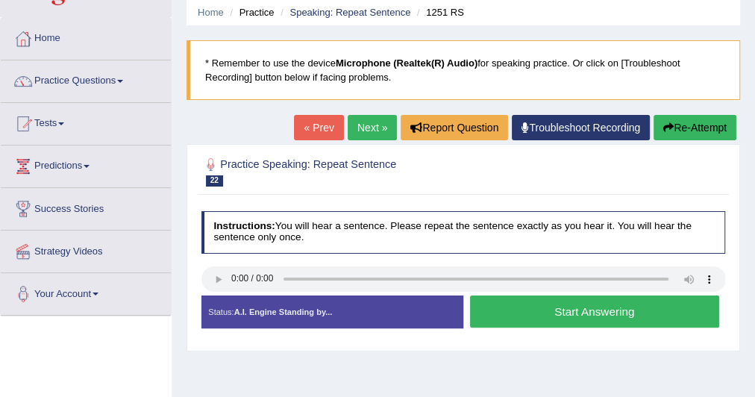
click at [505, 311] on button "Start Answering" at bounding box center [594, 312] width 249 height 32
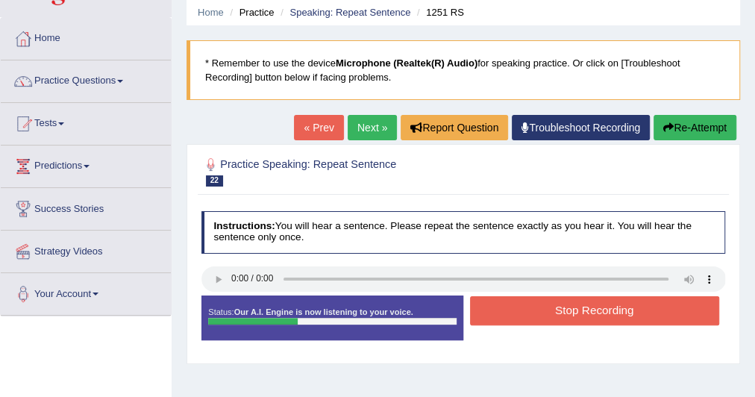
click at [505, 311] on button "Stop Recording" at bounding box center [594, 310] width 249 height 29
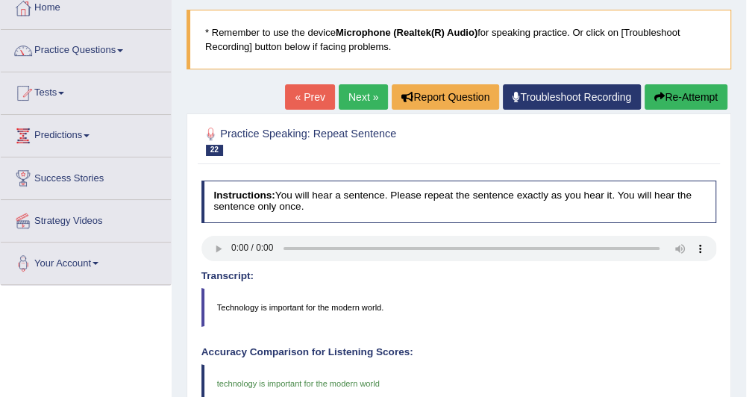
scroll to position [78, 0]
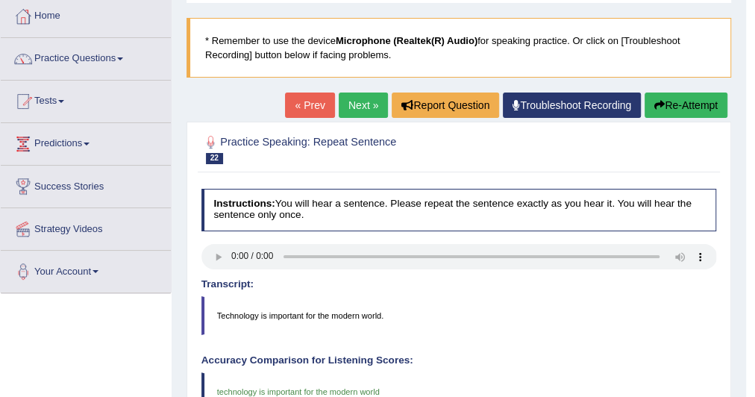
click at [354, 93] on link "Next »" at bounding box center [363, 105] width 49 height 25
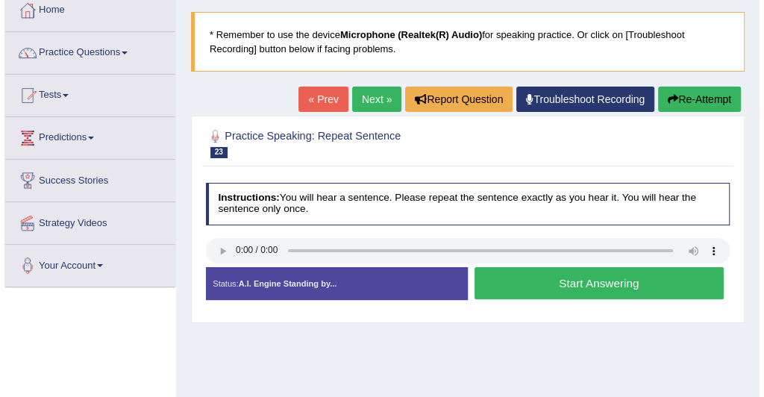
scroll to position [84, 0]
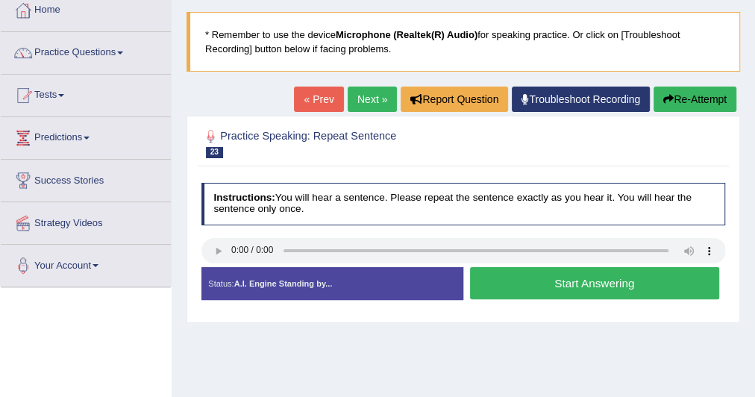
click at [475, 275] on button "Start Answering" at bounding box center [594, 283] width 249 height 32
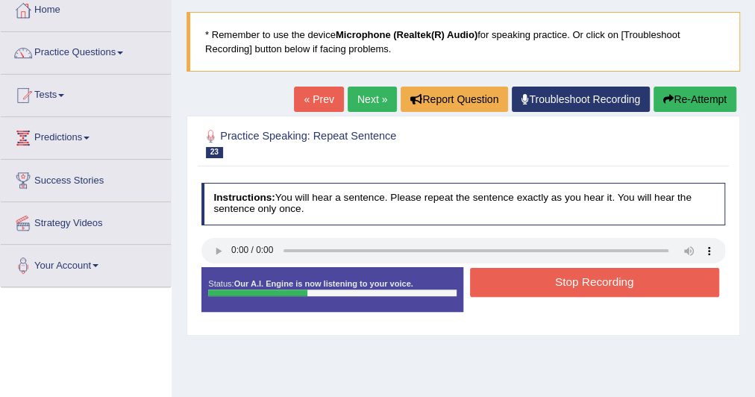
click at [475, 275] on button "Stop Recording" at bounding box center [594, 282] width 249 height 29
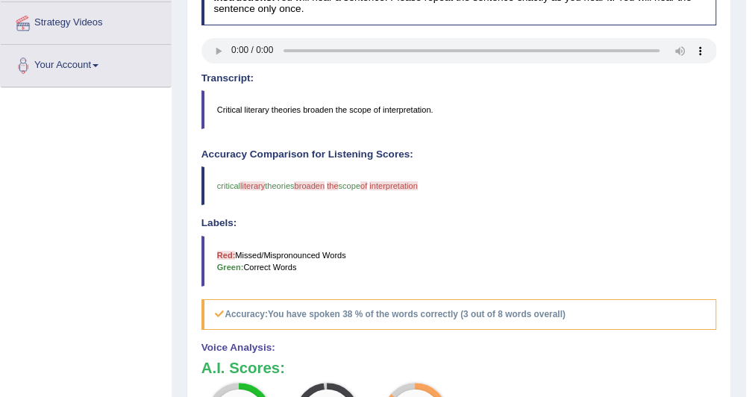
scroll to position [0, 0]
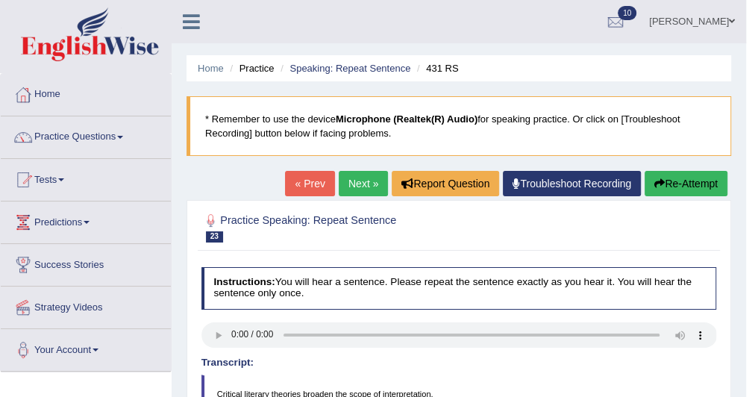
click at [358, 185] on link "Next »" at bounding box center [363, 183] width 49 height 25
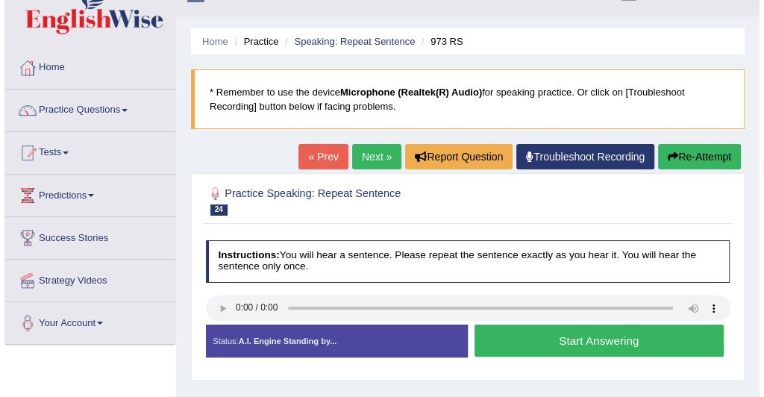
scroll to position [27, 0]
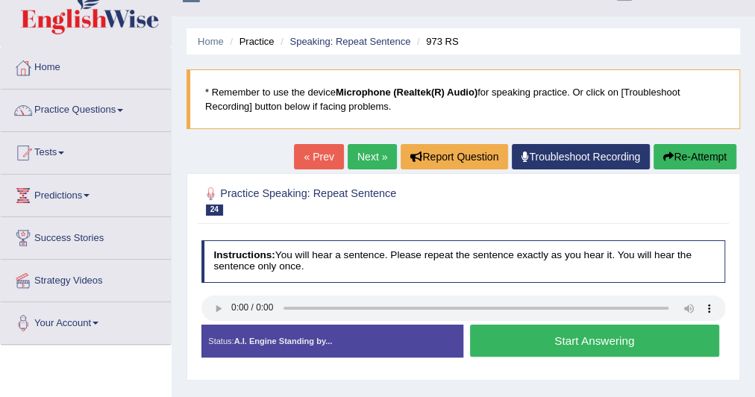
click at [487, 344] on button "Start Answering" at bounding box center [594, 341] width 249 height 32
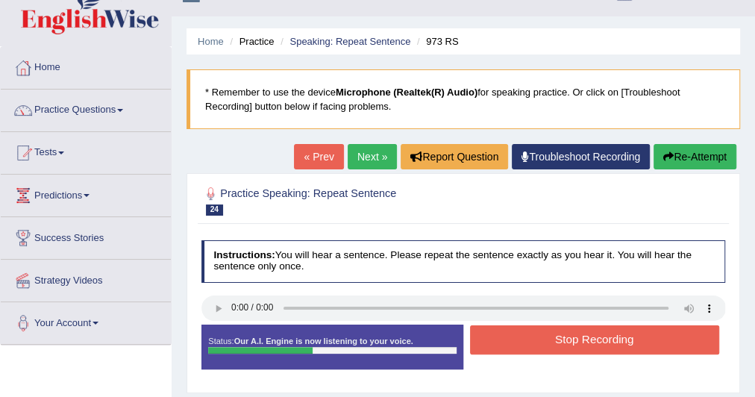
click at [487, 344] on button "Stop Recording" at bounding box center [594, 339] width 249 height 29
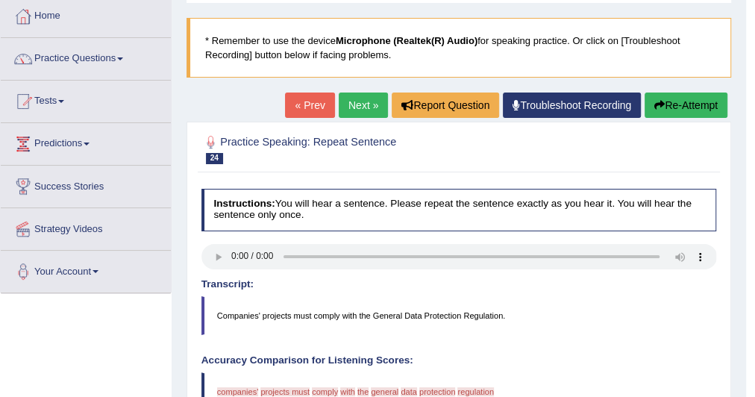
scroll to position [0, 0]
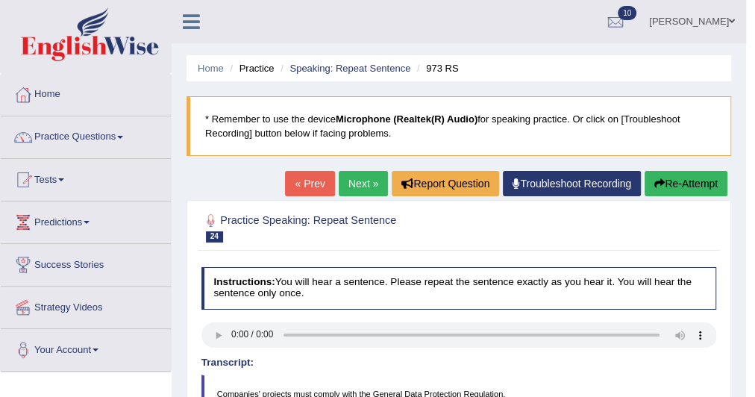
click at [696, 180] on button "Re-Attempt" at bounding box center [686, 183] width 83 height 25
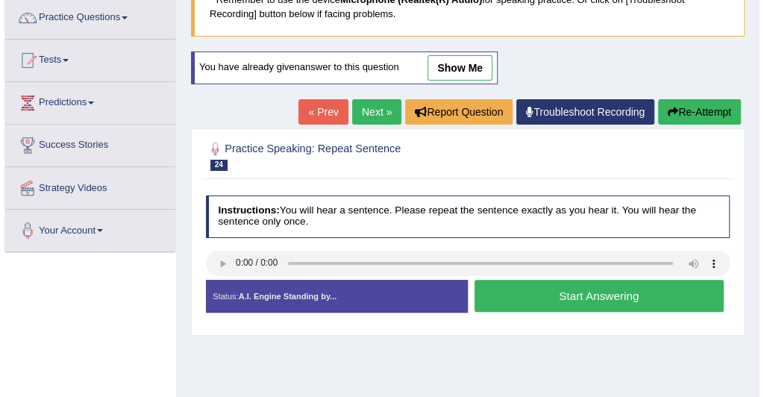
scroll to position [120, 0]
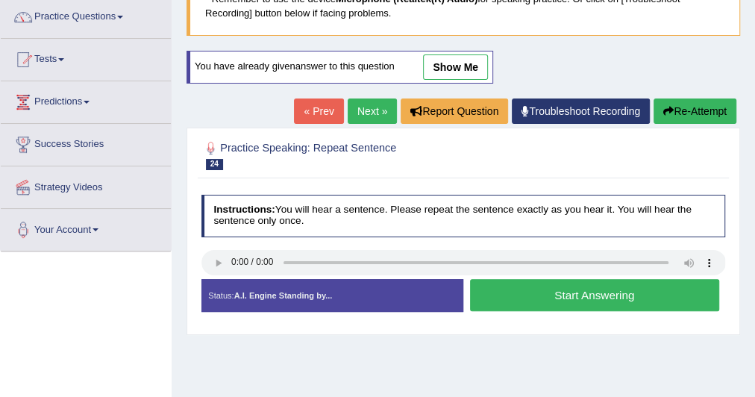
click at [504, 294] on button "Start Answering" at bounding box center [594, 295] width 249 height 32
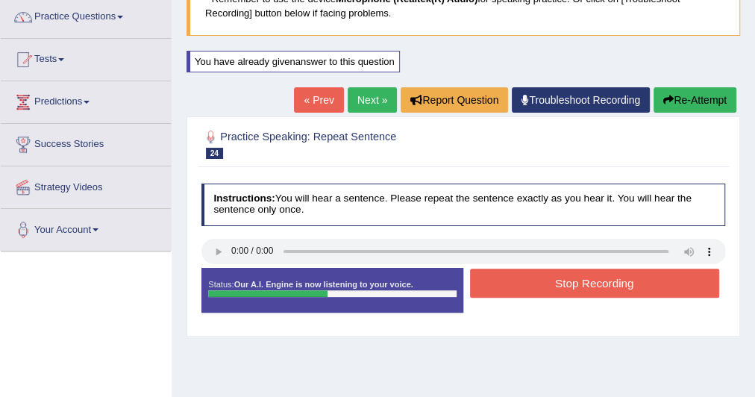
click at [504, 293] on button "Stop Recording" at bounding box center [594, 283] width 249 height 29
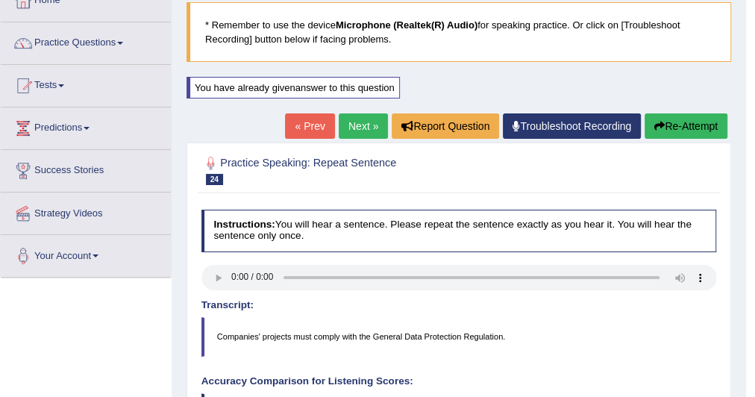
scroll to position [0, 0]
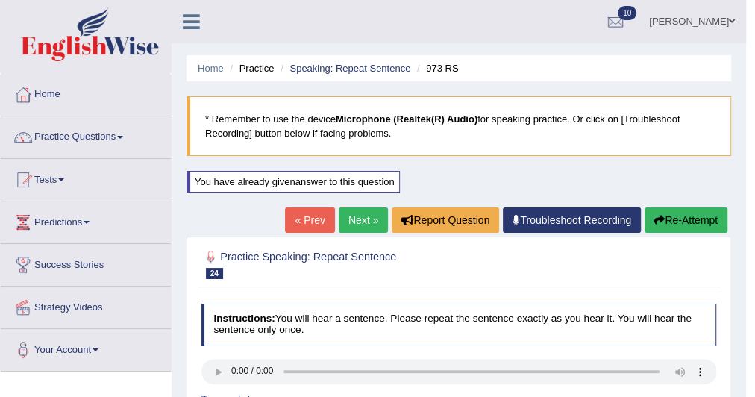
click at [695, 210] on button "Re-Attempt" at bounding box center [686, 219] width 83 height 25
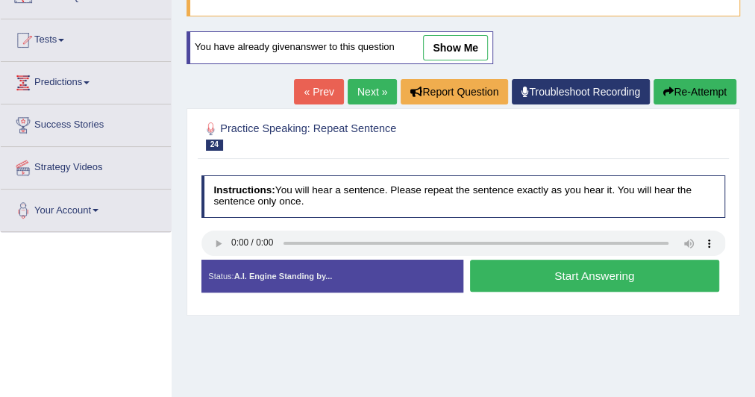
scroll to position [144, 0]
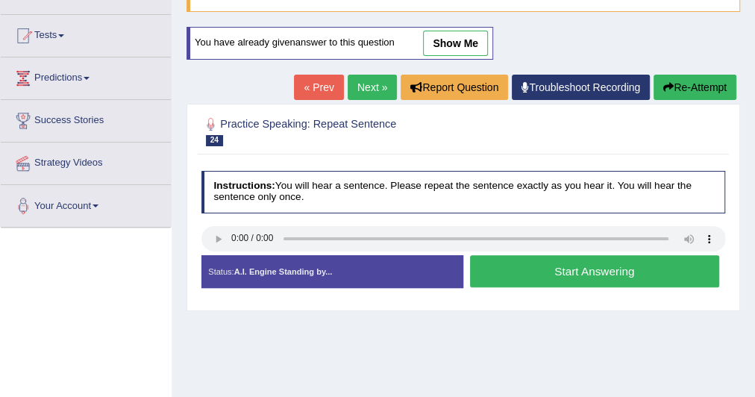
click at [607, 269] on button "Start Answering" at bounding box center [594, 271] width 249 height 32
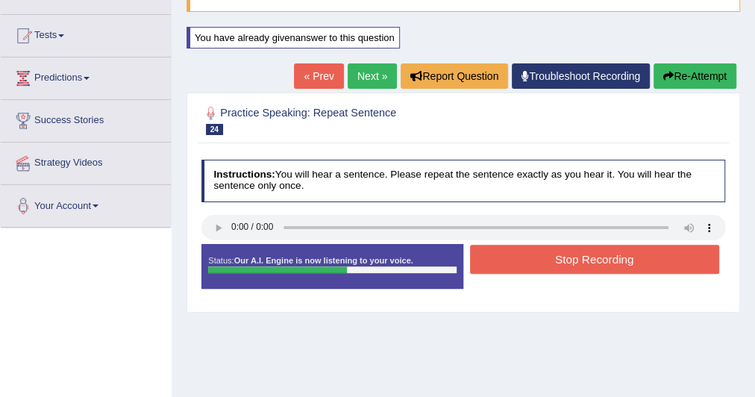
click at [607, 269] on button "Stop Recording" at bounding box center [594, 259] width 249 height 29
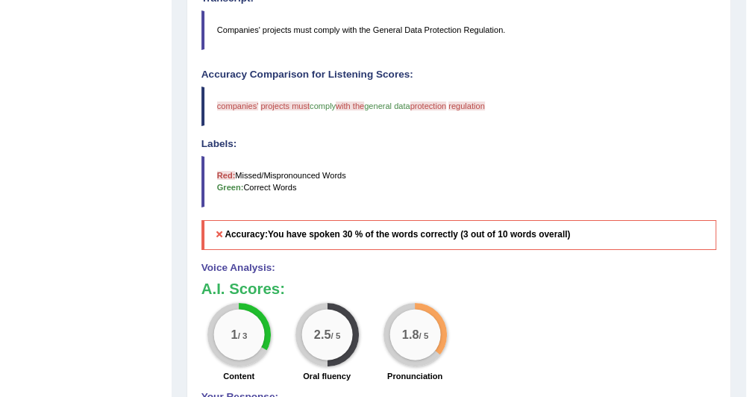
scroll to position [0, 0]
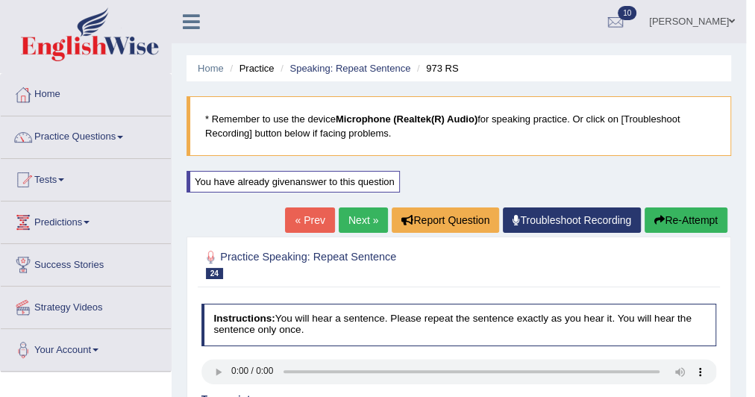
click at [349, 218] on link "Next »" at bounding box center [363, 219] width 49 height 25
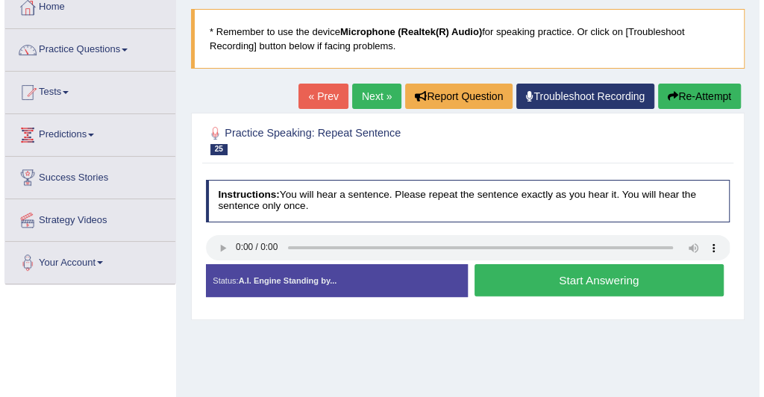
scroll to position [93, 0]
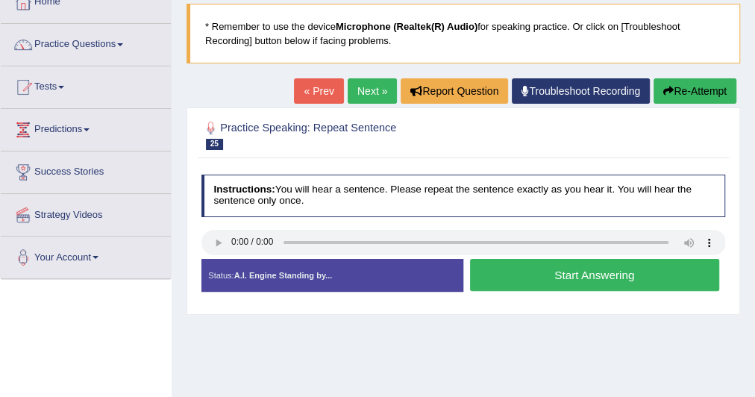
click at [500, 272] on button "Start Answering" at bounding box center [594, 275] width 249 height 32
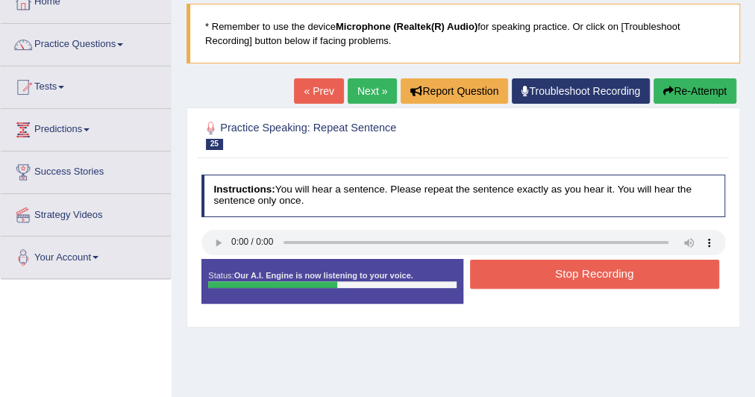
click at [500, 272] on button "Stop Recording" at bounding box center [594, 274] width 249 height 29
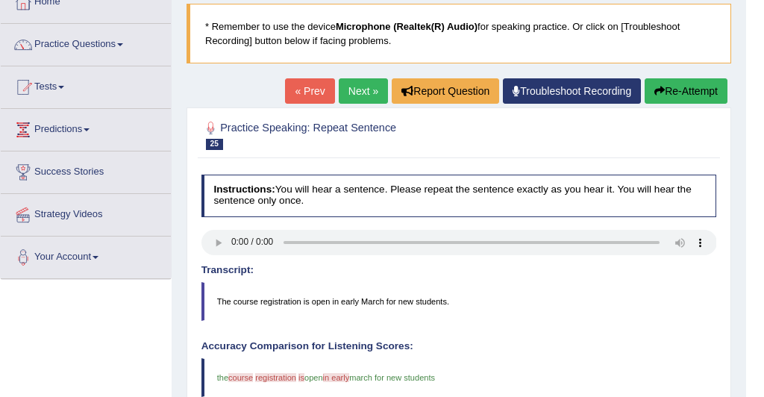
click at [500, 272] on div "Our A.I. Engine is working on your speech analysis! Please be patient. It may t…" at bounding box center [382, 198] width 764 height 397
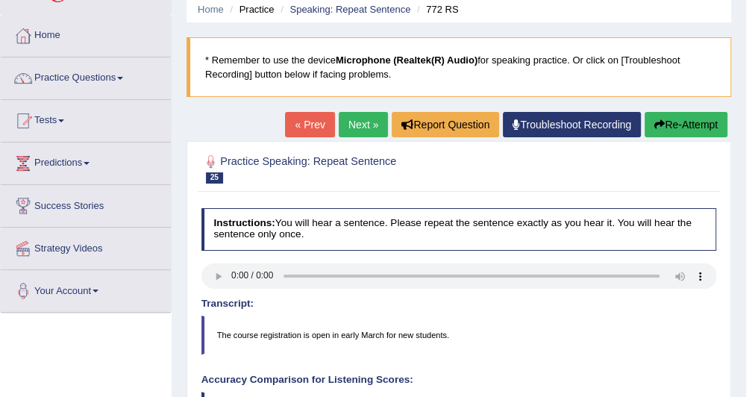
scroll to position [40, 0]
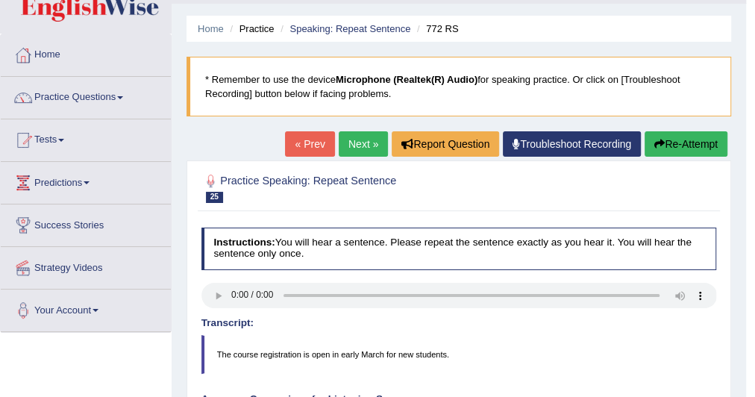
click at [361, 143] on link "Next »" at bounding box center [363, 143] width 49 height 25
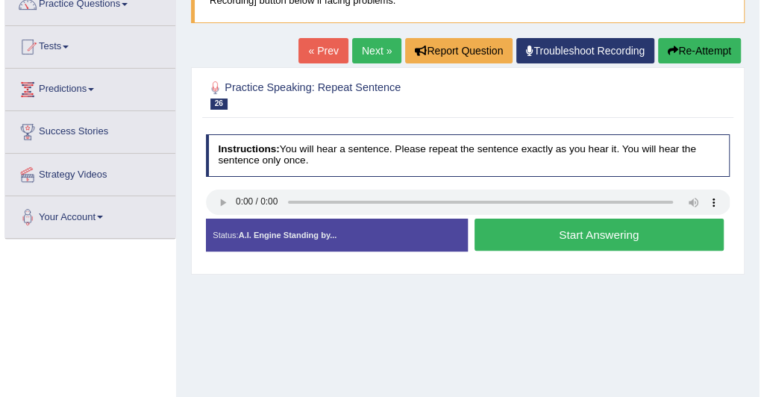
scroll to position [136, 0]
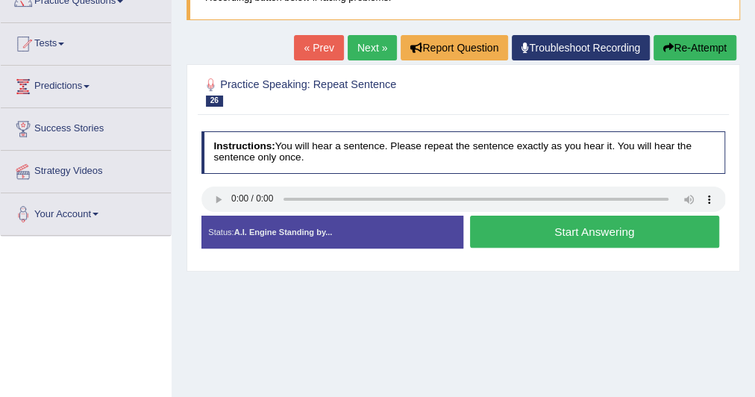
click at [507, 232] on button "Start Answering" at bounding box center [594, 232] width 249 height 32
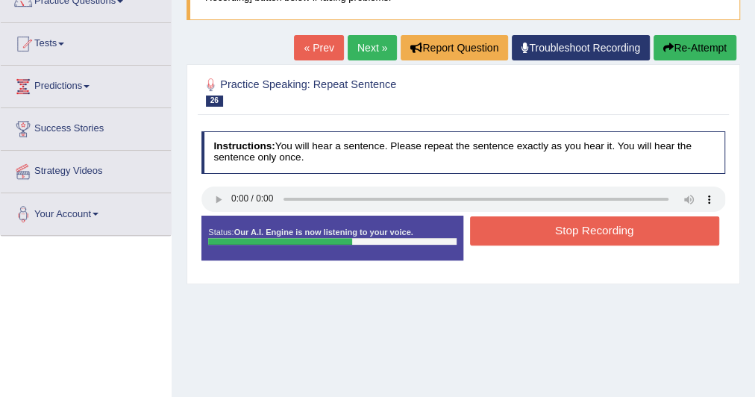
click at [507, 232] on button "Stop Recording" at bounding box center [594, 230] width 249 height 29
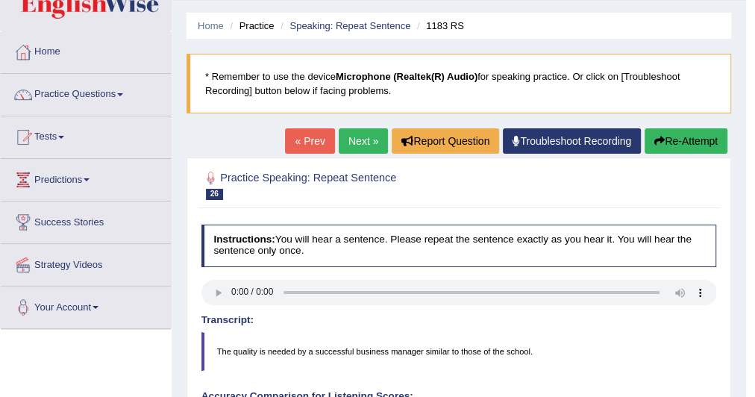
scroll to position [0, 0]
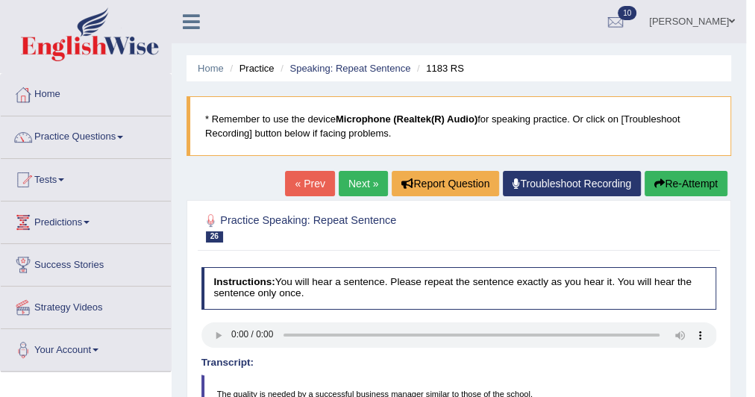
click at [372, 176] on link "Next »" at bounding box center [363, 183] width 49 height 25
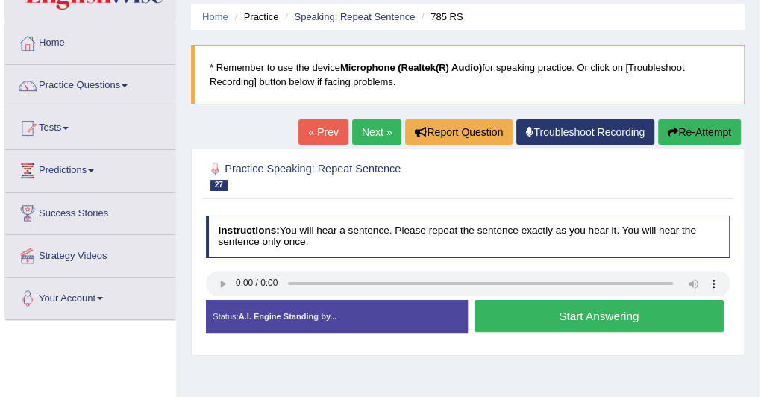
scroll to position [52, 0]
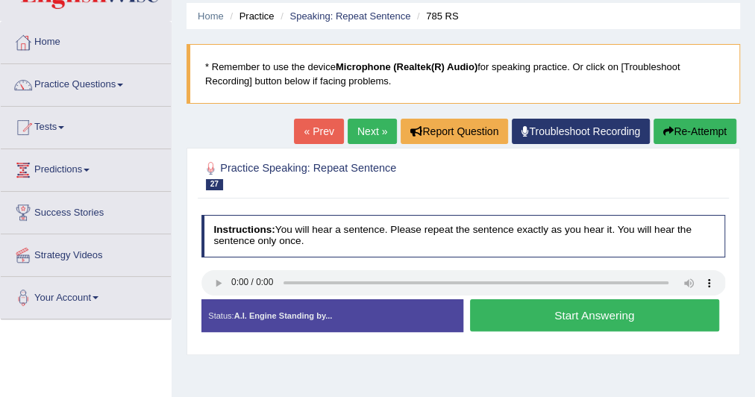
click at [511, 309] on button "Start Answering" at bounding box center [594, 315] width 249 height 32
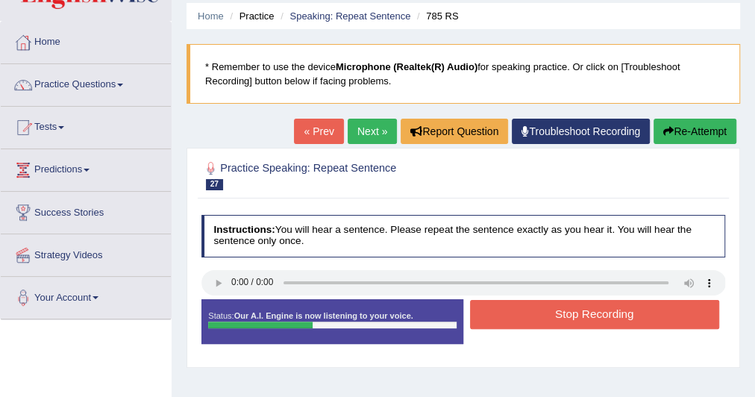
click at [511, 309] on button "Stop Recording" at bounding box center [594, 314] width 249 height 29
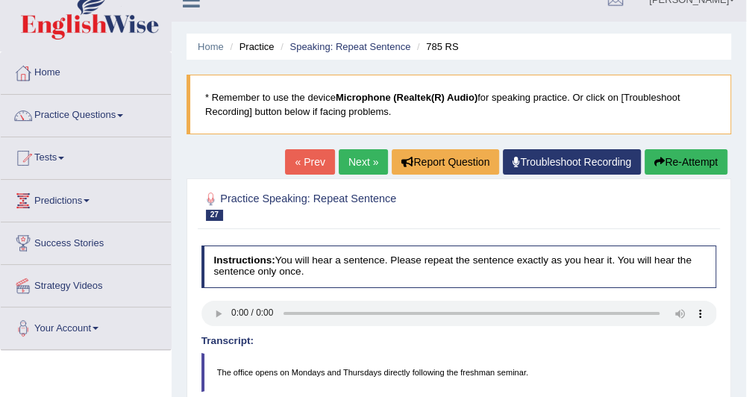
scroll to position [0, 0]
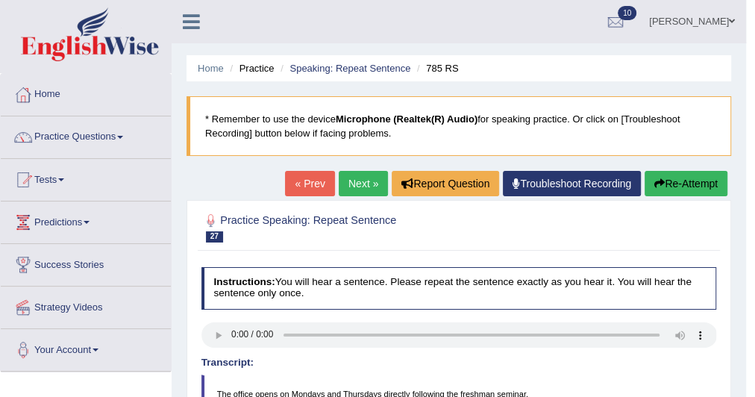
click at [374, 181] on link "Next »" at bounding box center [363, 183] width 49 height 25
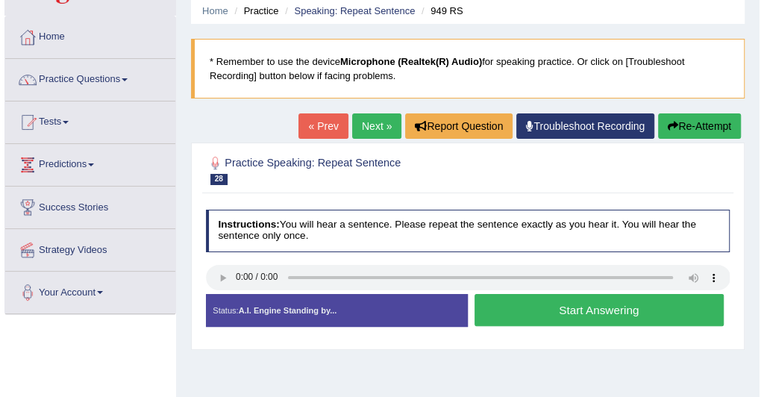
scroll to position [58, 0]
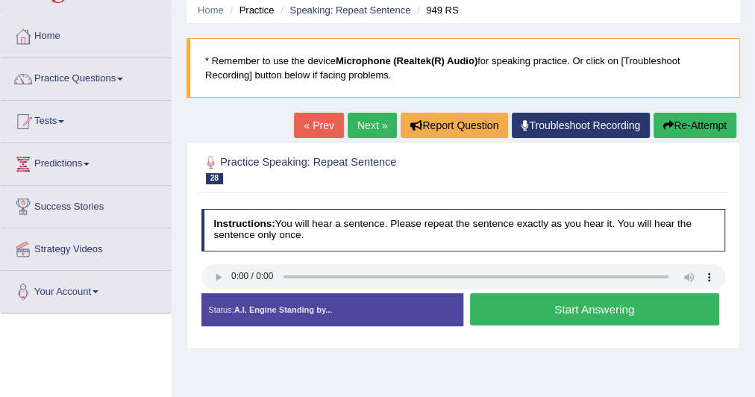
click at [490, 313] on button "Start Answering" at bounding box center [594, 309] width 249 height 32
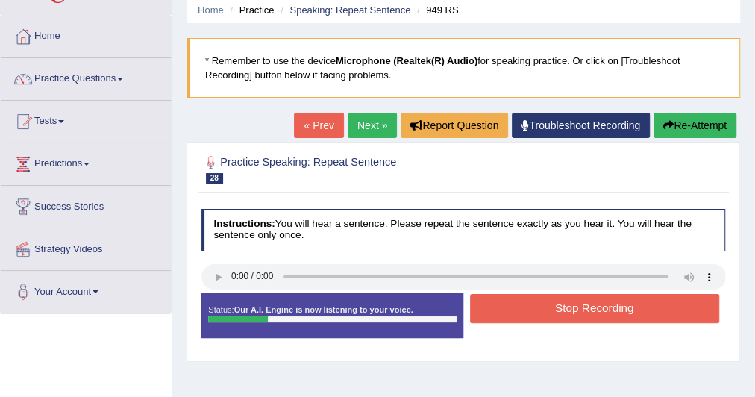
click at [490, 313] on button "Stop Recording" at bounding box center [594, 308] width 249 height 29
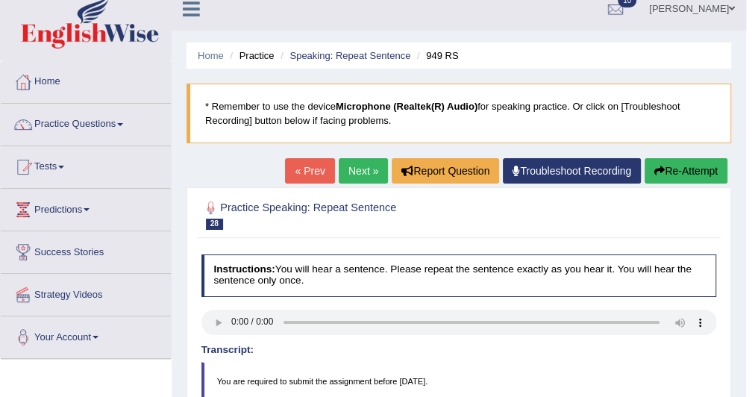
scroll to position [0, 0]
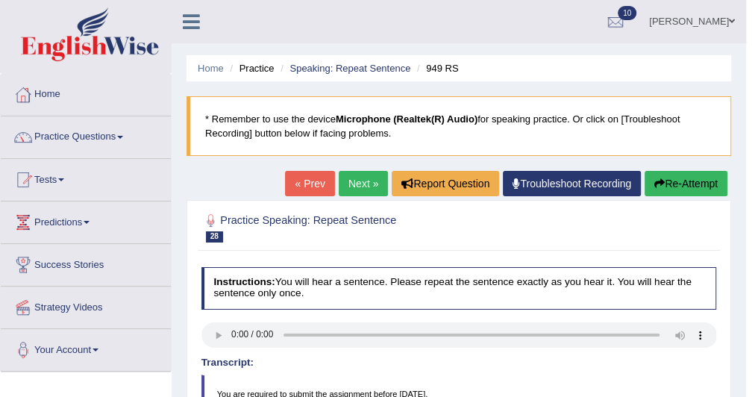
click at [363, 189] on link "Next »" at bounding box center [363, 183] width 49 height 25
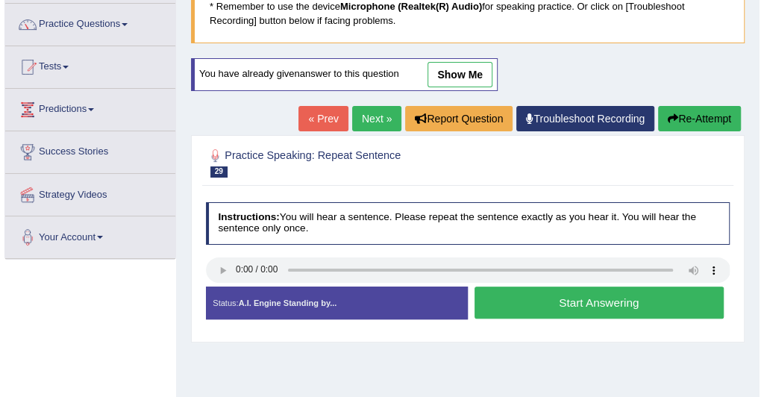
scroll to position [113, 0]
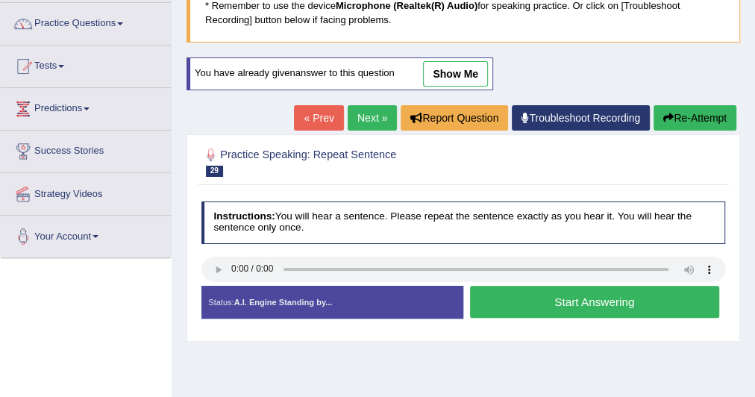
click at [511, 302] on button "Start Answering" at bounding box center [594, 302] width 249 height 32
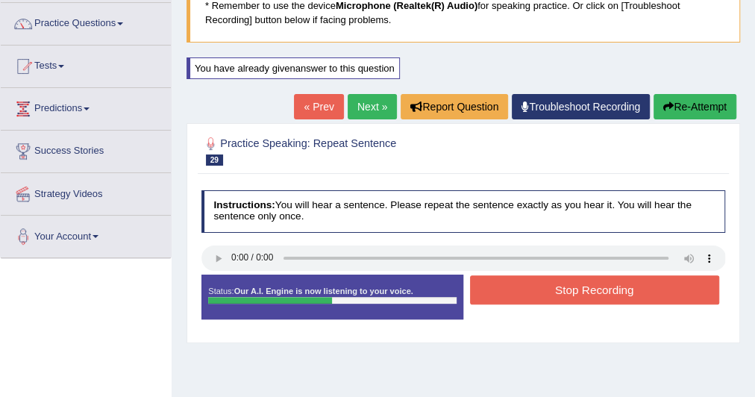
click at [508, 297] on button "Stop Recording" at bounding box center [594, 289] width 249 height 29
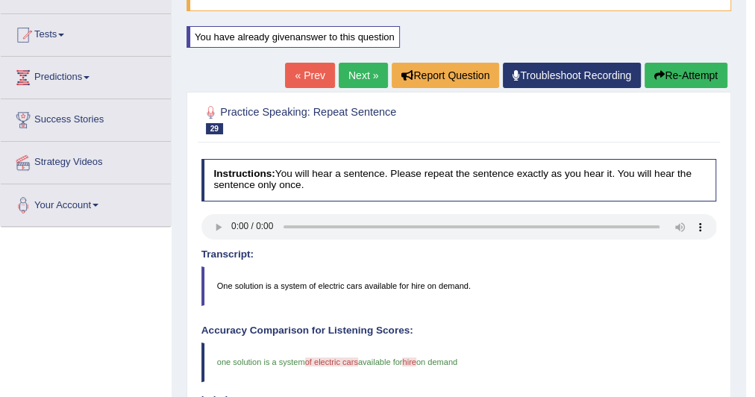
scroll to position [116, 0]
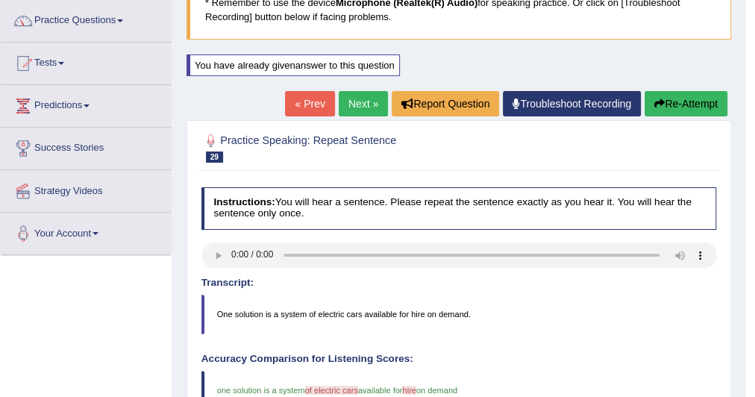
click at [359, 101] on link "Next »" at bounding box center [363, 103] width 49 height 25
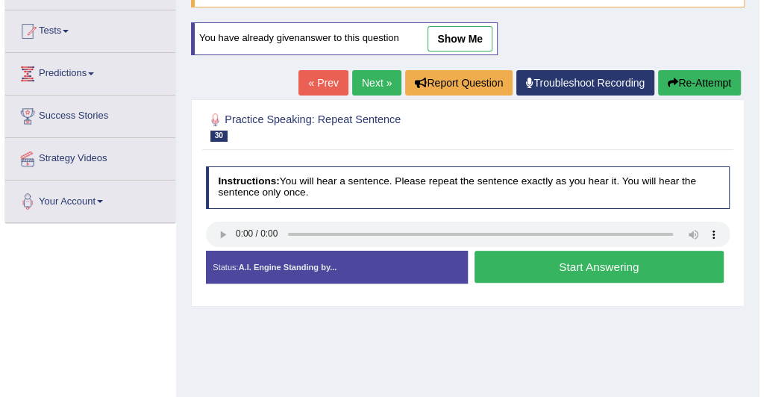
scroll to position [149, 0]
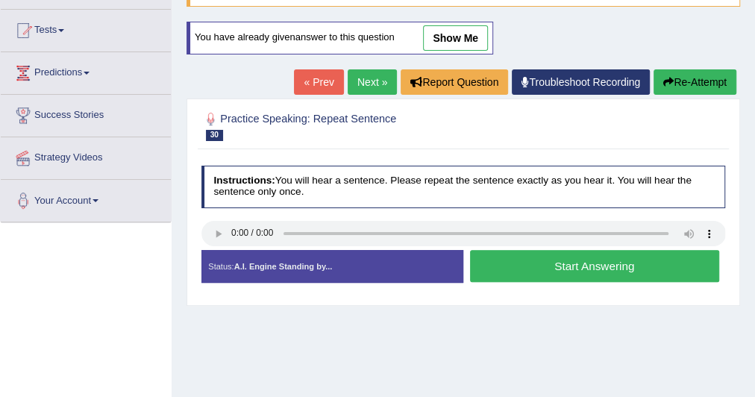
click at [543, 261] on button "Start Answering" at bounding box center [594, 266] width 249 height 32
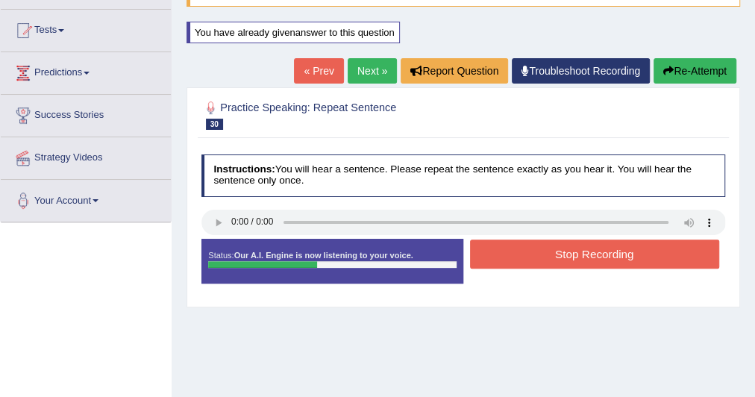
click at [543, 261] on button "Stop Recording" at bounding box center [594, 254] width 249 height 29
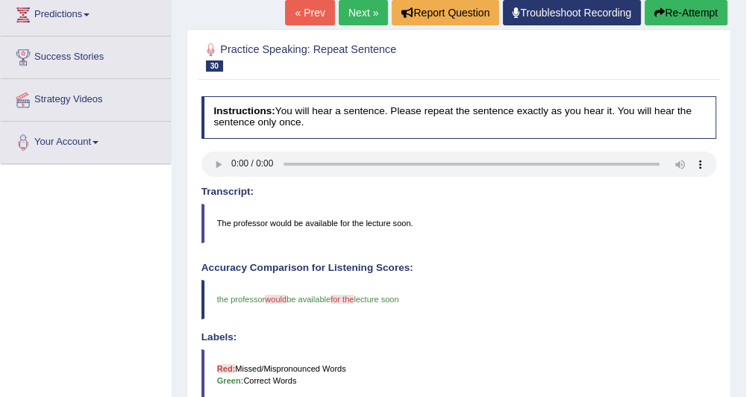
scroll to position [204, 0]
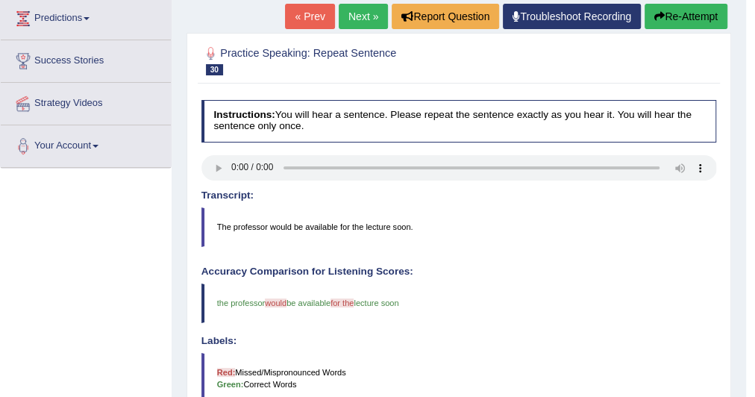
click at [363, 21] on link "Next »" at bounding box center [363, 16] width 49 height 25
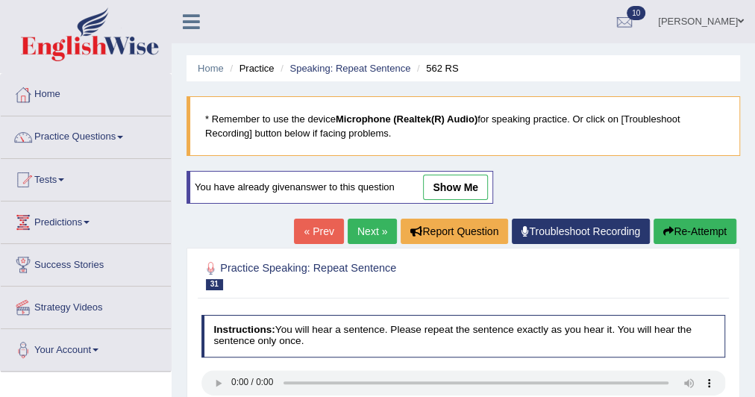
click at [74, 127] on link "Practice Questions" at bounding box center [86, 134] width 170 height 37
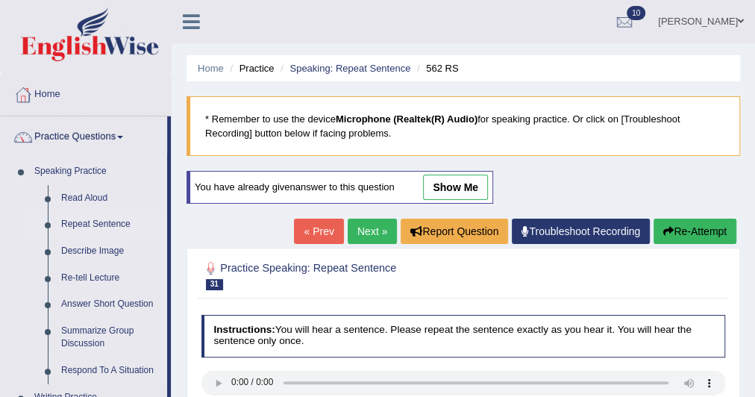
click at [99, 220] on link "Repeat Sentence" at bounding box center [110, 224] width 113 height 27
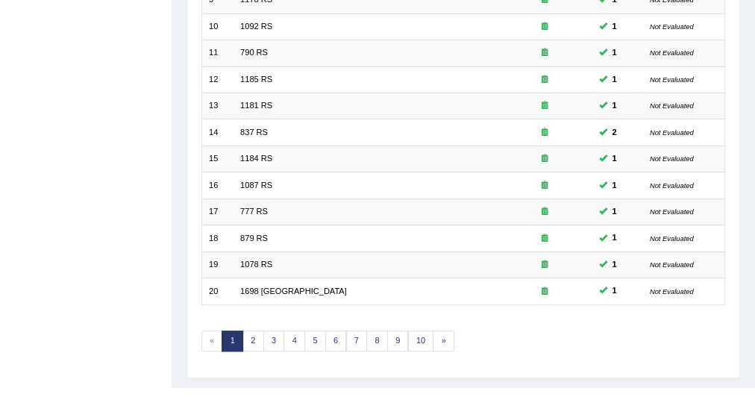
scroll to position [457, 0]
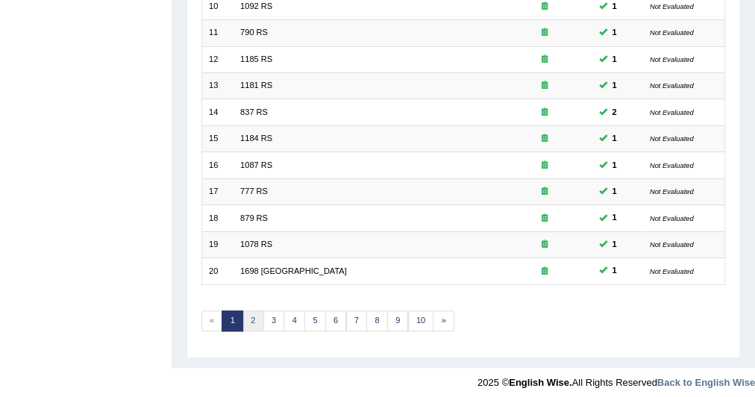
click at [248, 315] on link "2" at bounding box center [254, 320] width 22 height 21
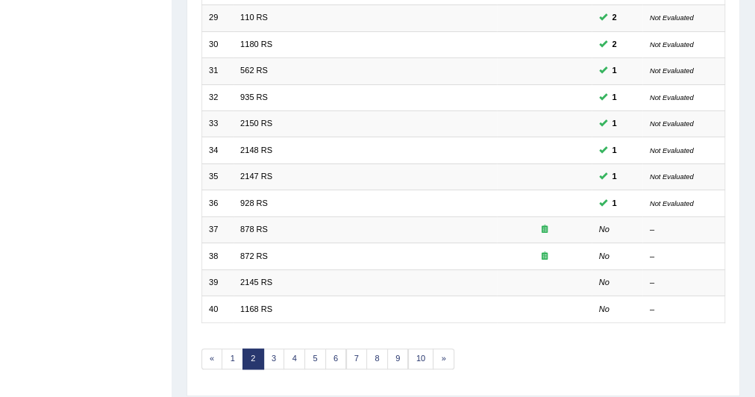
scroll to position [421, 0]
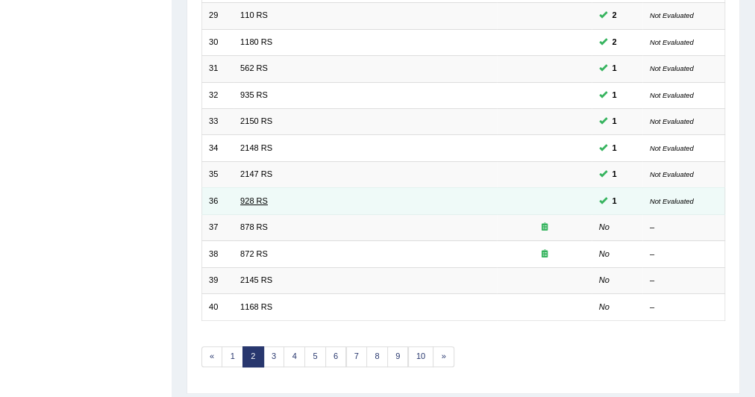
click at [263, 196] on link "928 RS" at bounding box center [254, 200] width 28 height 9
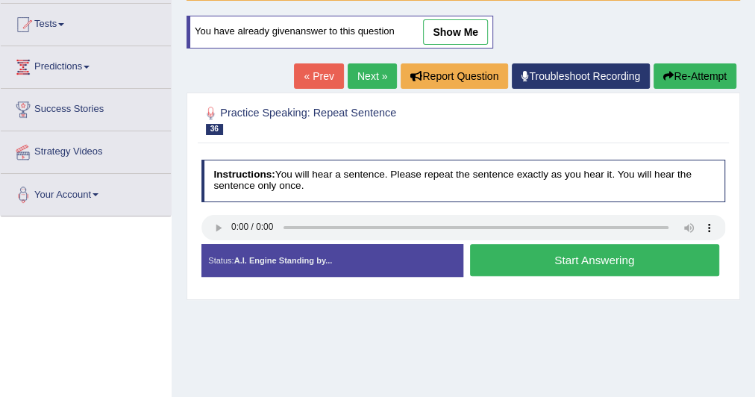
scroll to position [156, 0]
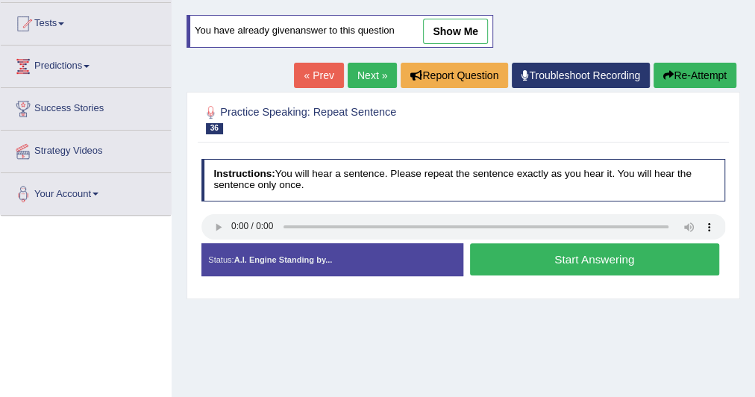
click at [362, 81] on link "Next »" at bounding box center [372, 75] width 49 height 25
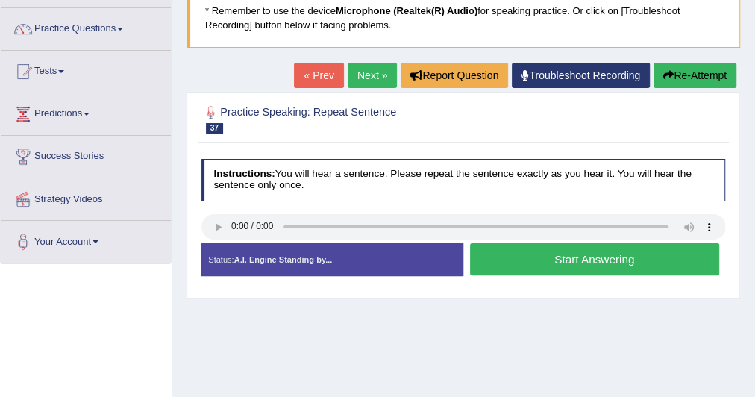
scroll to position [110, 0]
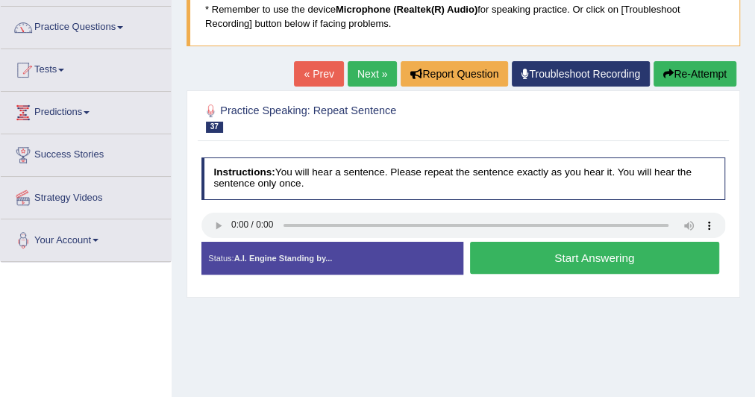
click at [515, 260] on button "Start Answering" at bounding box center [594, 258] width 249 height 32
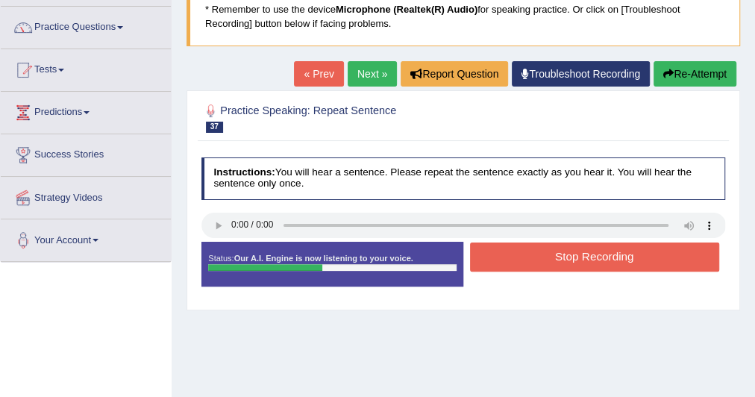
click at [515, 260] on button "Stop Recording" at bounding box center [594, 257] width 249 height 29
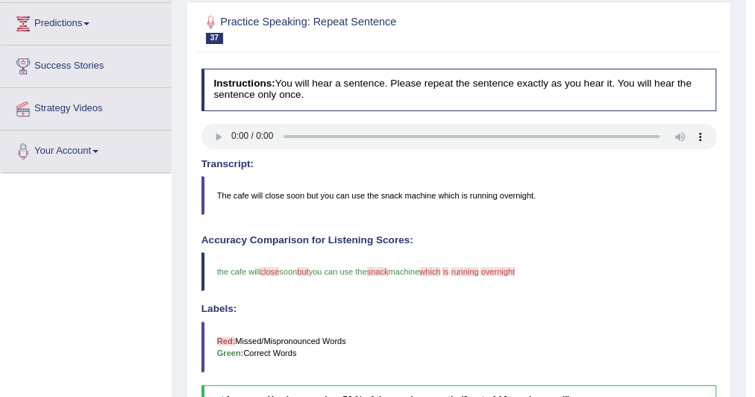
scroll to position [0, 0]
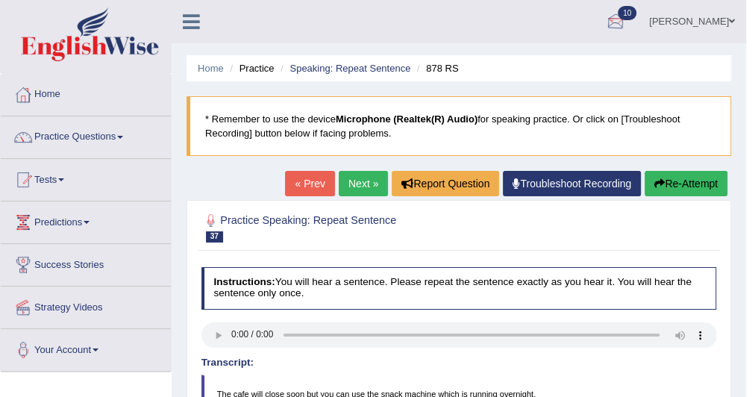
click at [604, 23] on div at bounding box center [615, 22] width 22 height 22
